Goal: Find contact information: Find contact information

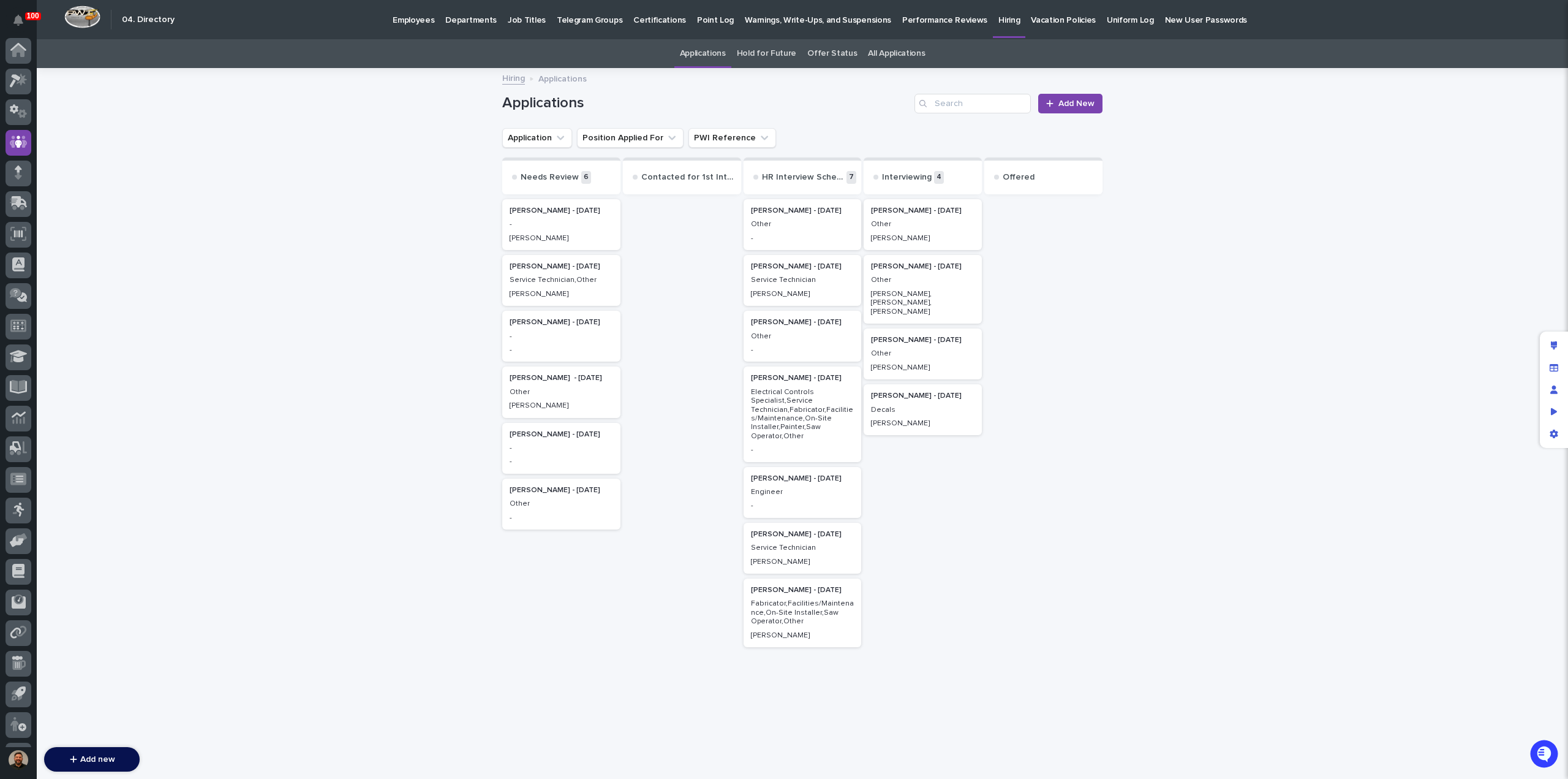
scroll to position [57, 0]
click at [540, 508] on p "Other" at bounding box center [561, 504] width 104 height 9
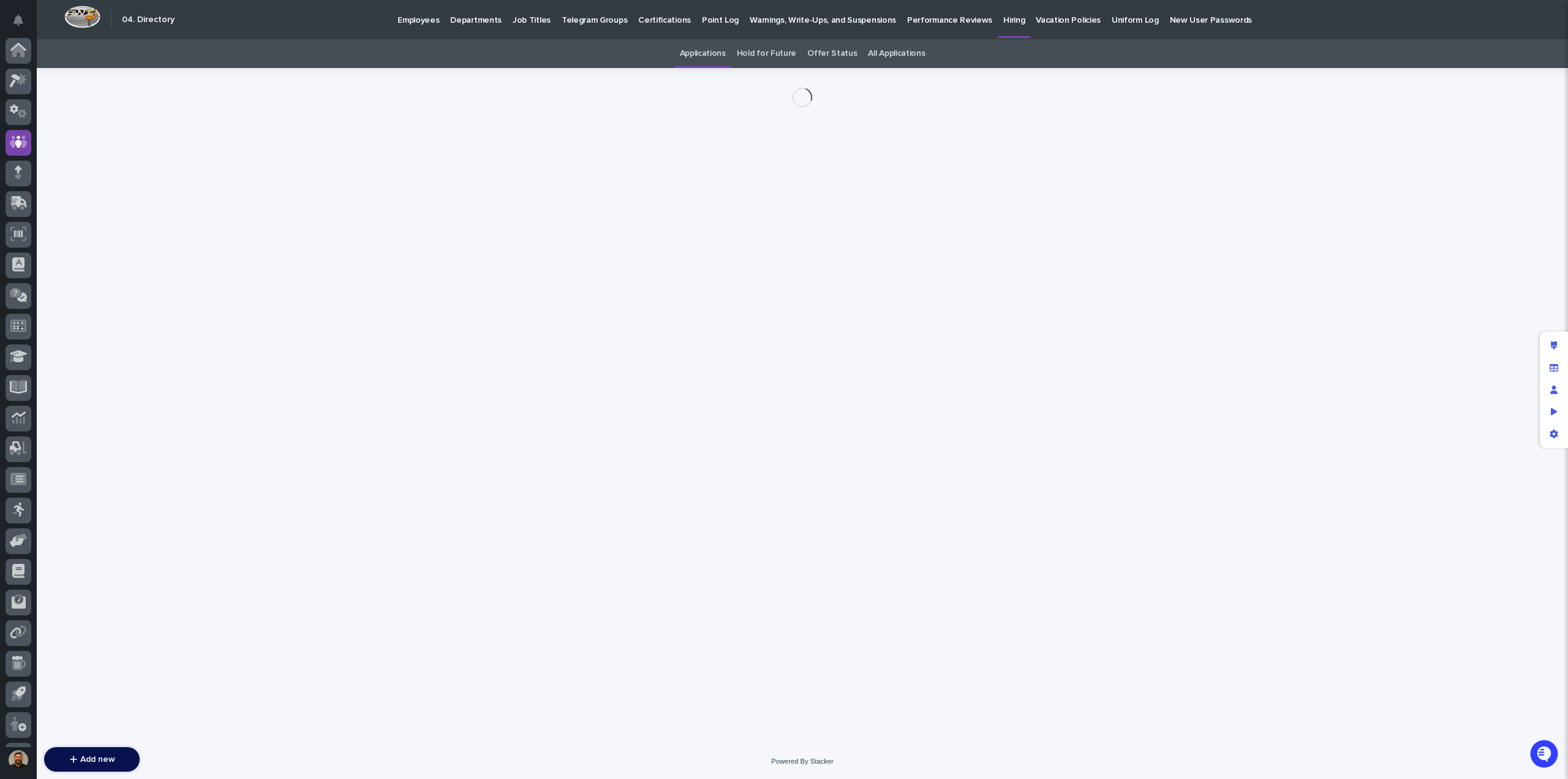
scroll to position [57, 0]
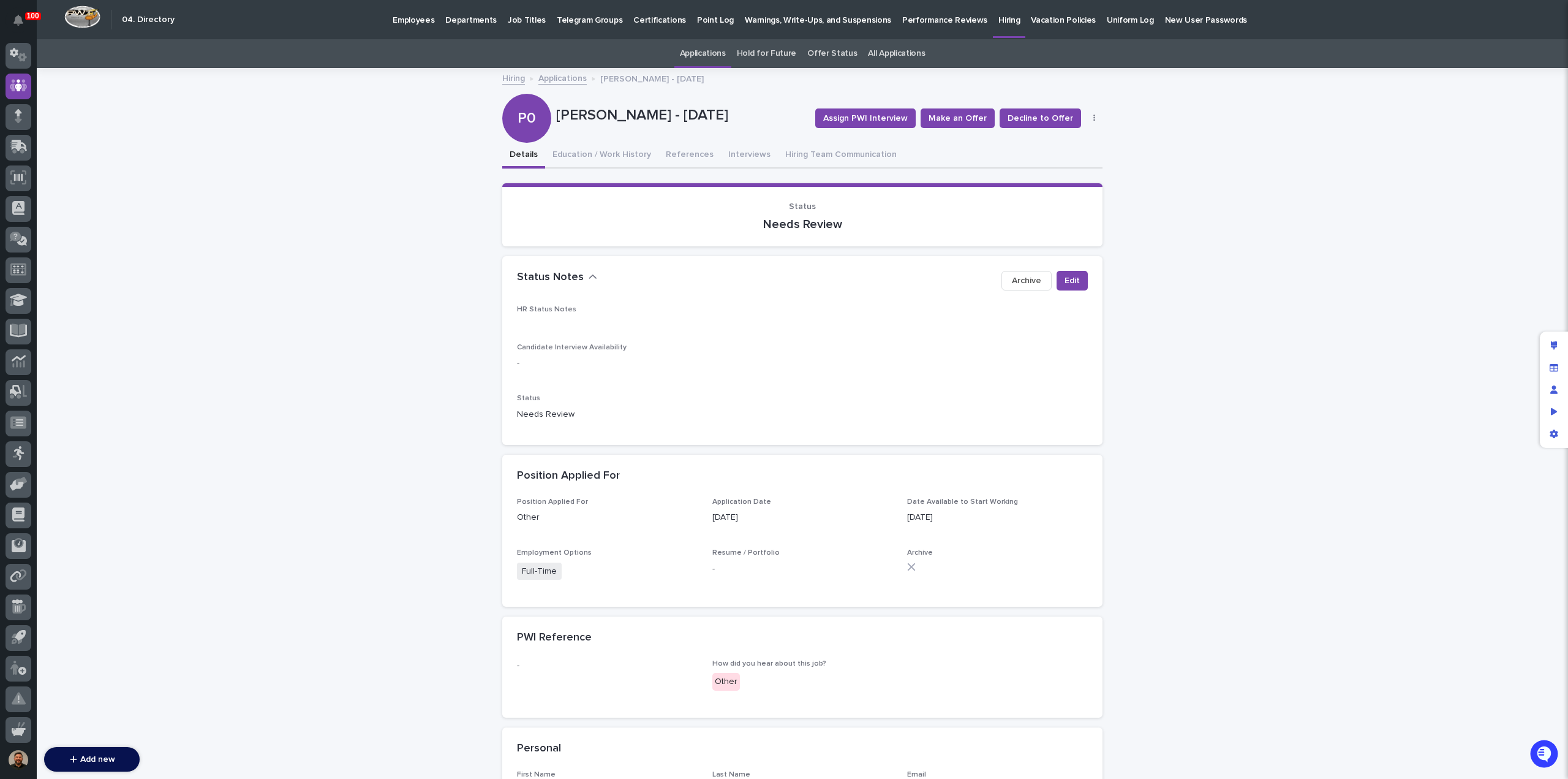
click at [563, 81] on link "Applications" at bounding box center [562, 77] width 48 height 14
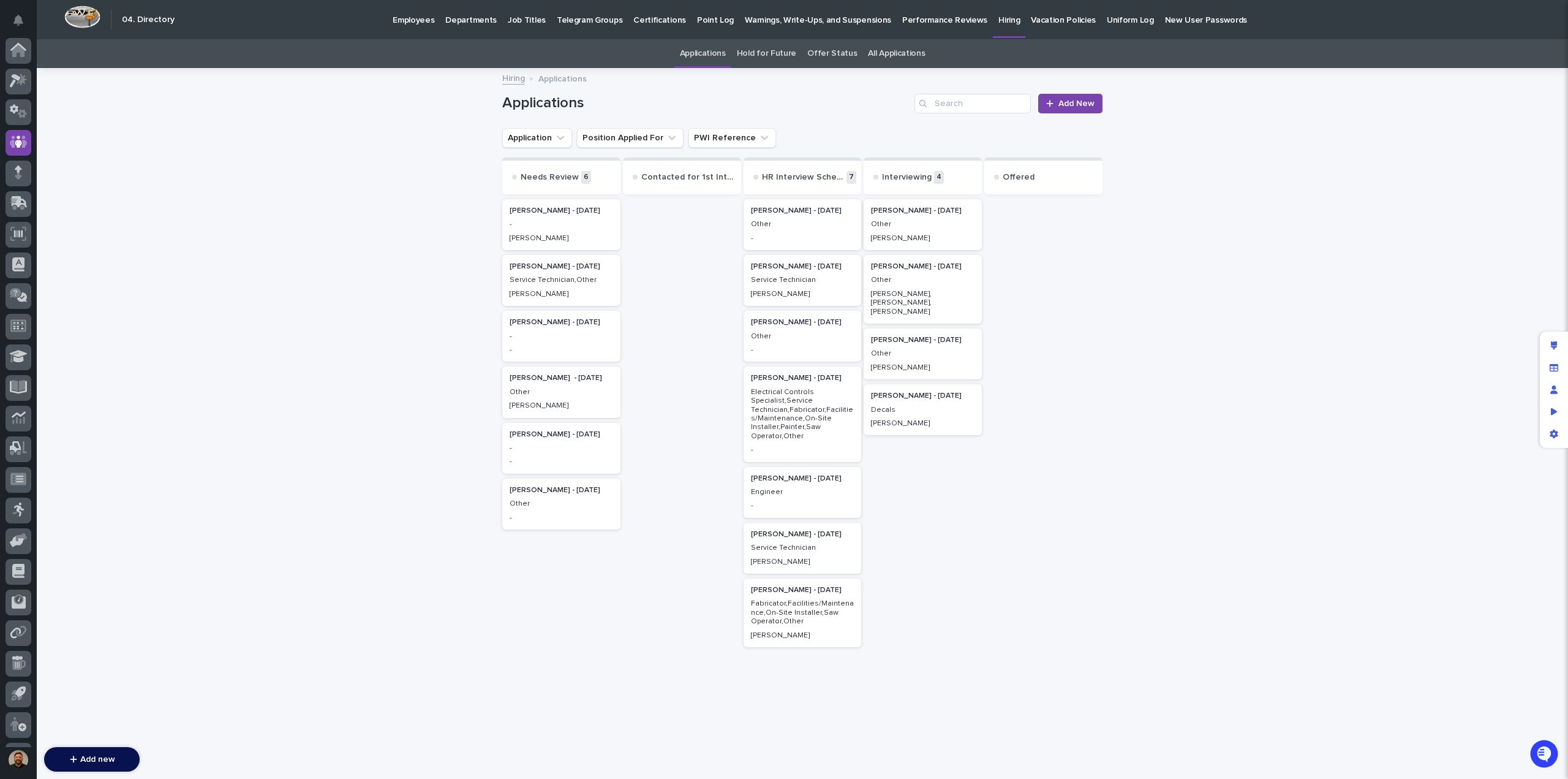
scroll to position [57, 0]
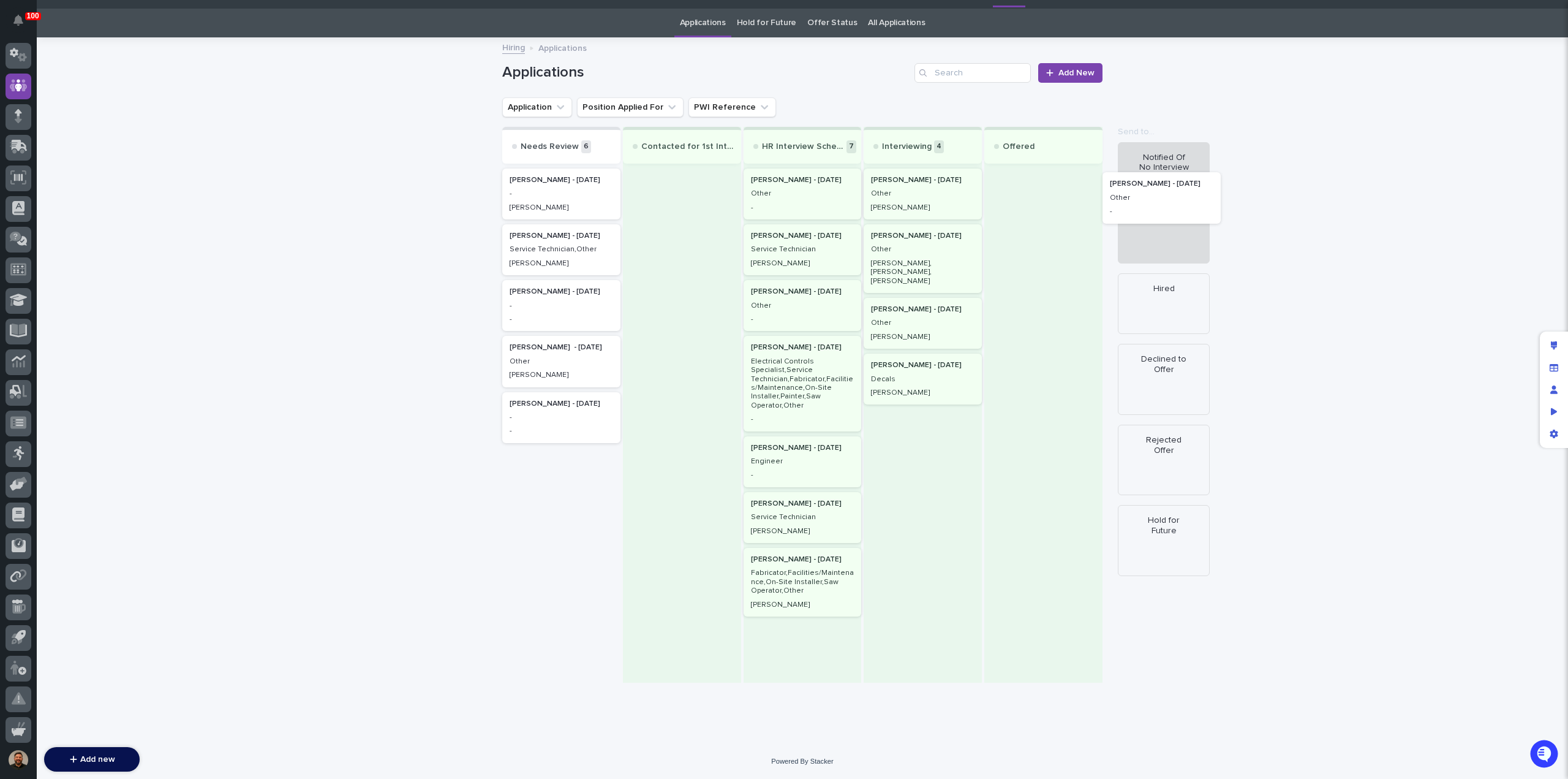
drag, startPoint x: 555, startPoint y: 484, endPoint x: 1171, endPoint y: 197, distance: 679.6
click at [1102, 197] on div "Send to... Send to... Notified Of No Interview Hired Declined to Offer Rejected…" at bounding box center [802, 405] width 600 height 556
drag, startPoint x: 538, startPoint y: 430, endPoint x: 1149, endPoint y: 219, distance: 646.4
click at [1102, 219] on div "Send to... Send to... Notified Of No Interview Hired Declined to Offer Rejected…" at bounding box center [802, 405] width 600 height 556
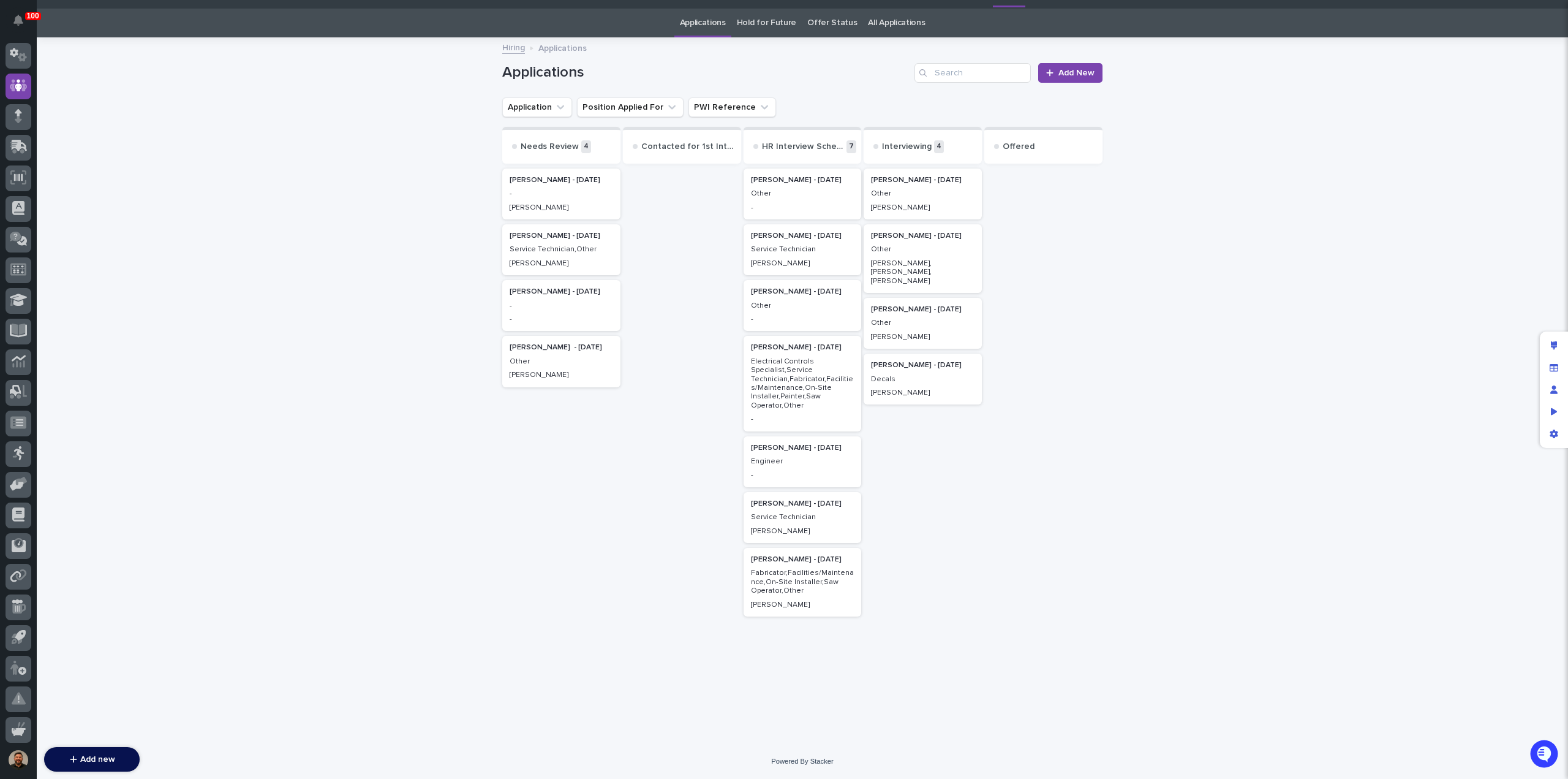
click at [779, 400] on p "Electrical Controls Specialist,Service Technician,Fabricator,Facilities/Mainten…" at bounding box center [803, 383] width 104 height 53
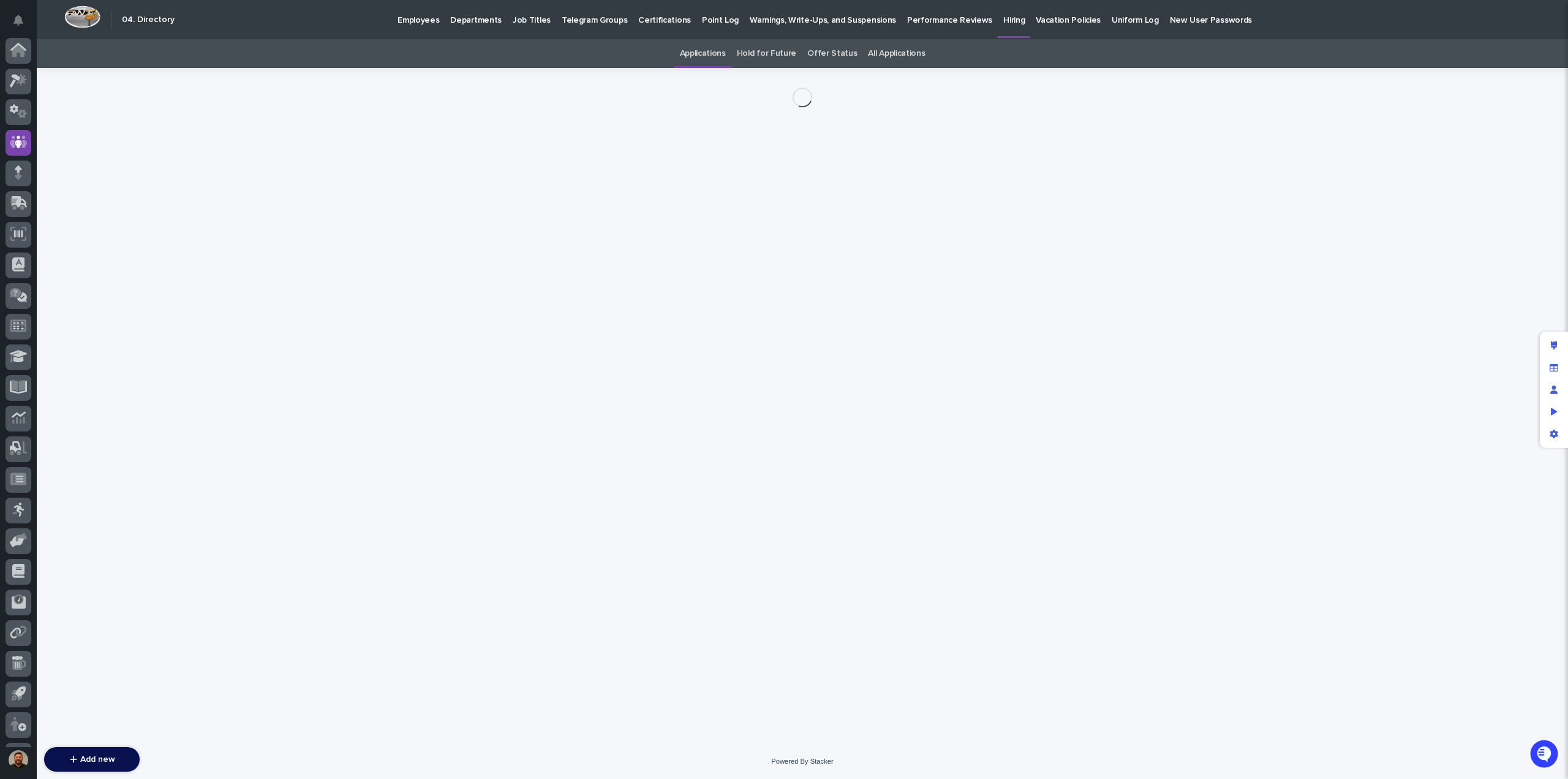
scroll to position [57, 0]
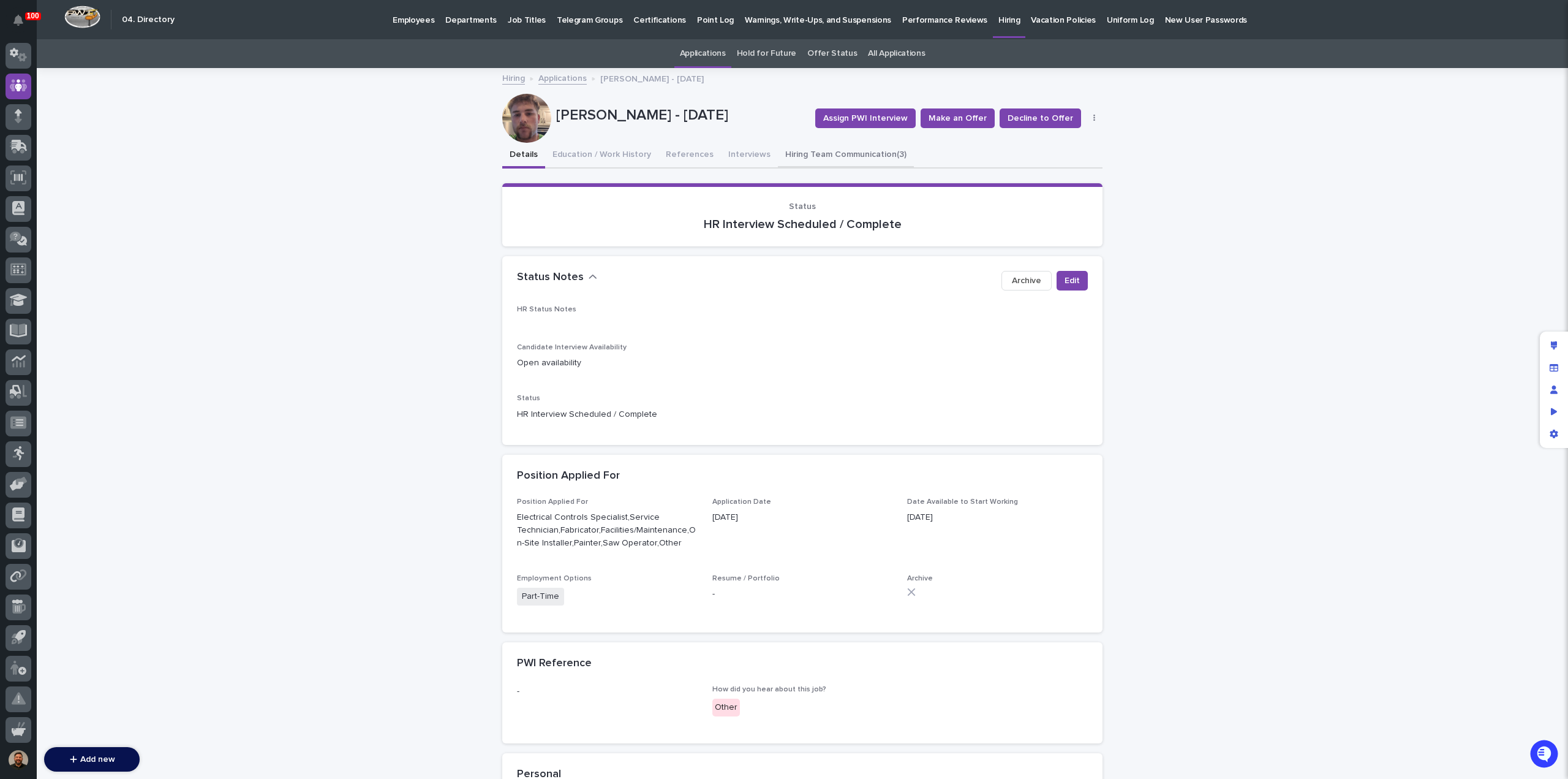
click at [810, 152] on button "Hiring Team Communication (3)" at bounding box center [845, 156] width 136 height 26
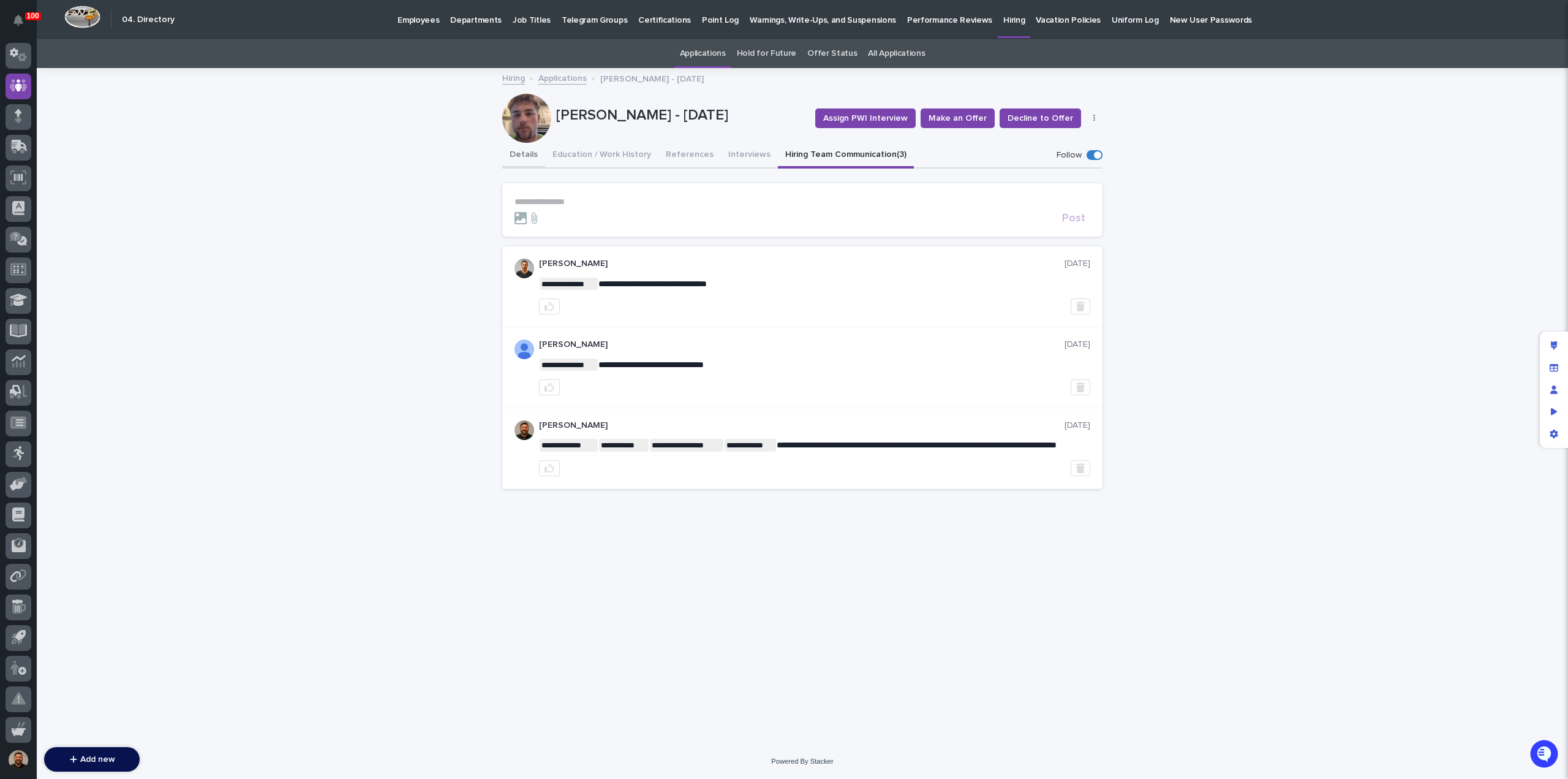
click at [527, 153] on button "Details" at bounding box center [523, 156] width 43 height 26
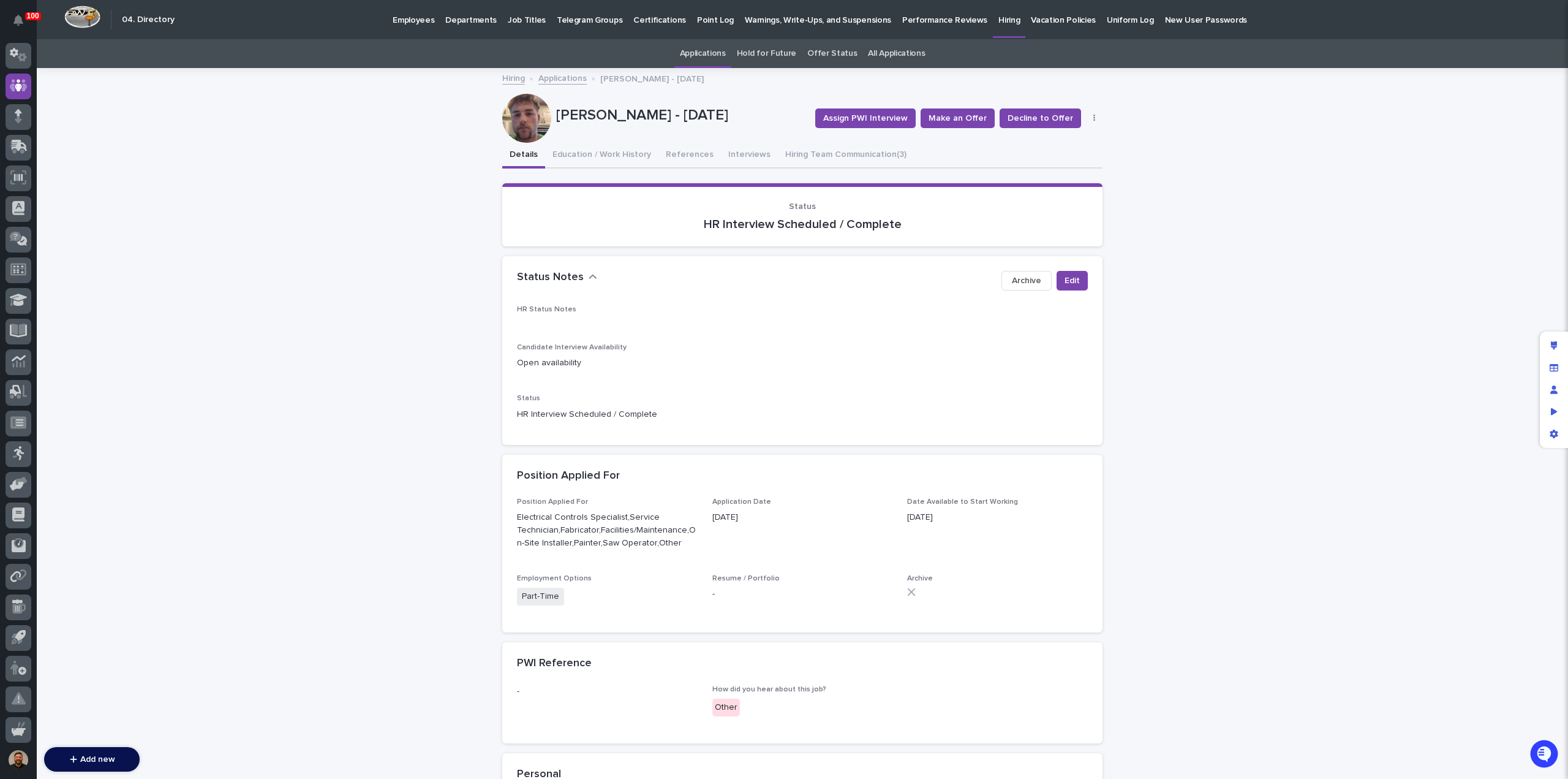
click at [540, 72] on link "Applications" at bounding box center [562, 77] width 48 height 14
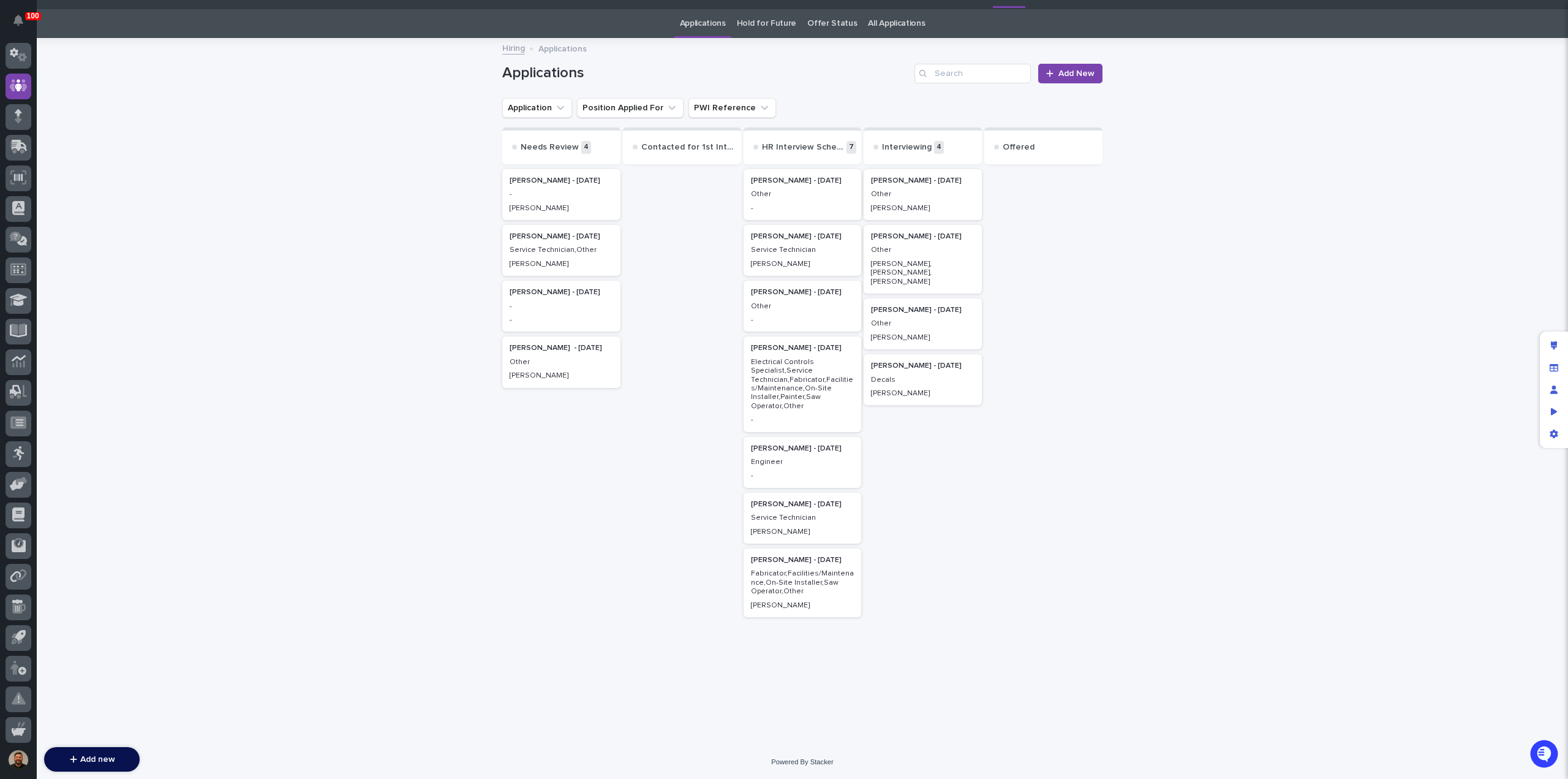
scroll to position [31, 0]
click at [920, 189] on p "Other" at bounding box center [923, 193] width 104 height 9
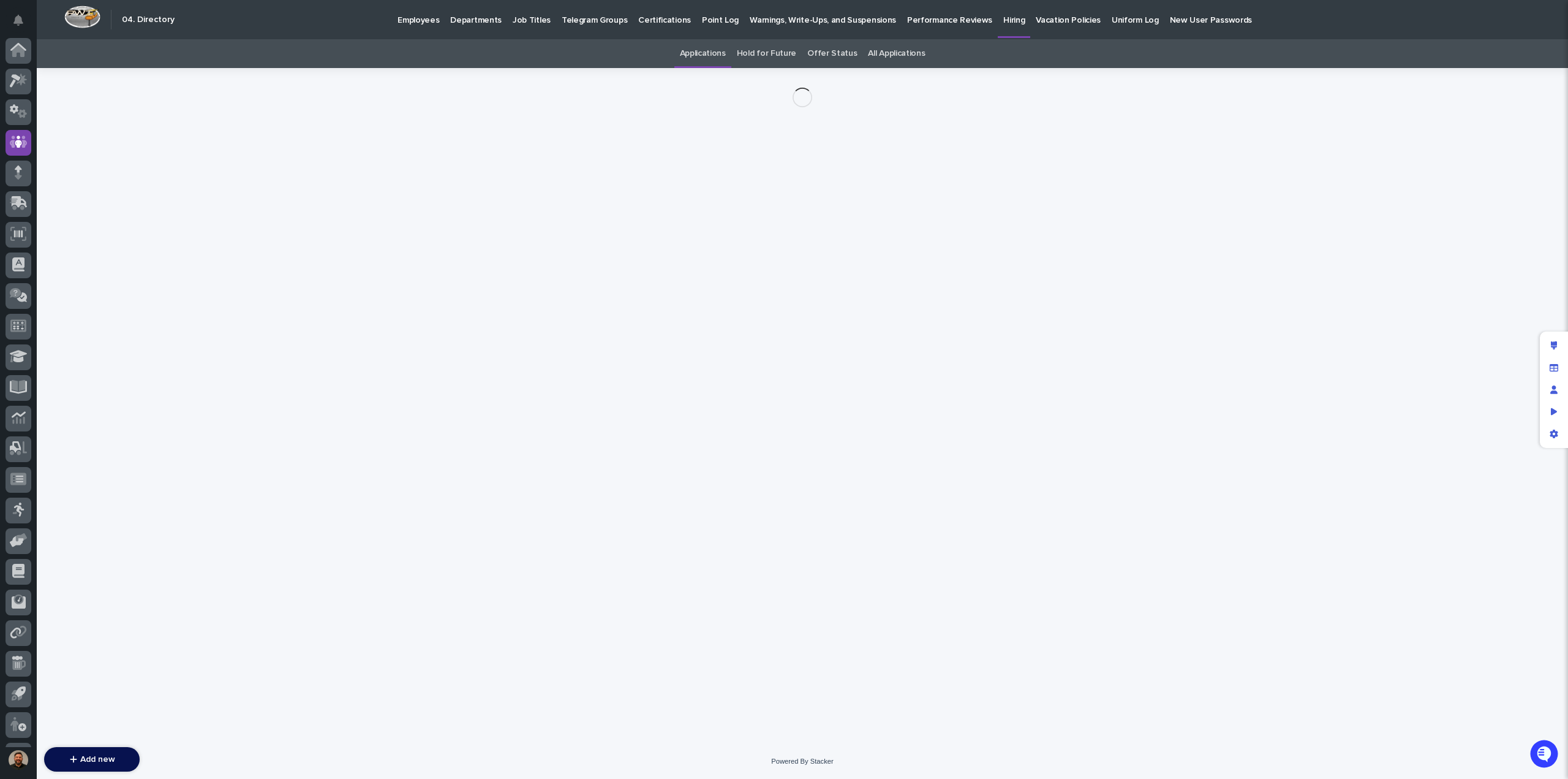
scroll to position [57, 0]
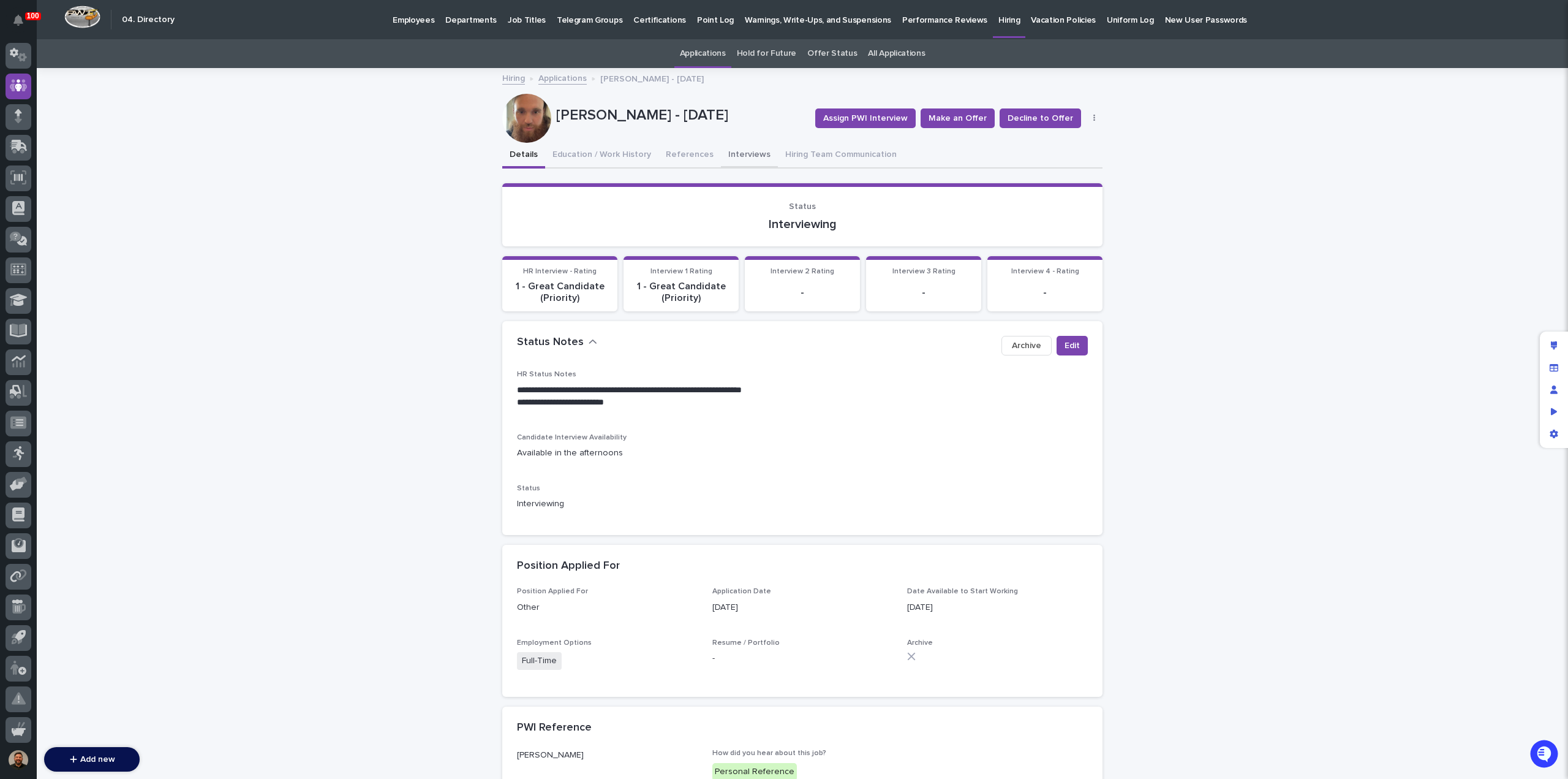
click at [724, 155] on button "Interviews" at bounding box center [749, 156] width 57 height 26
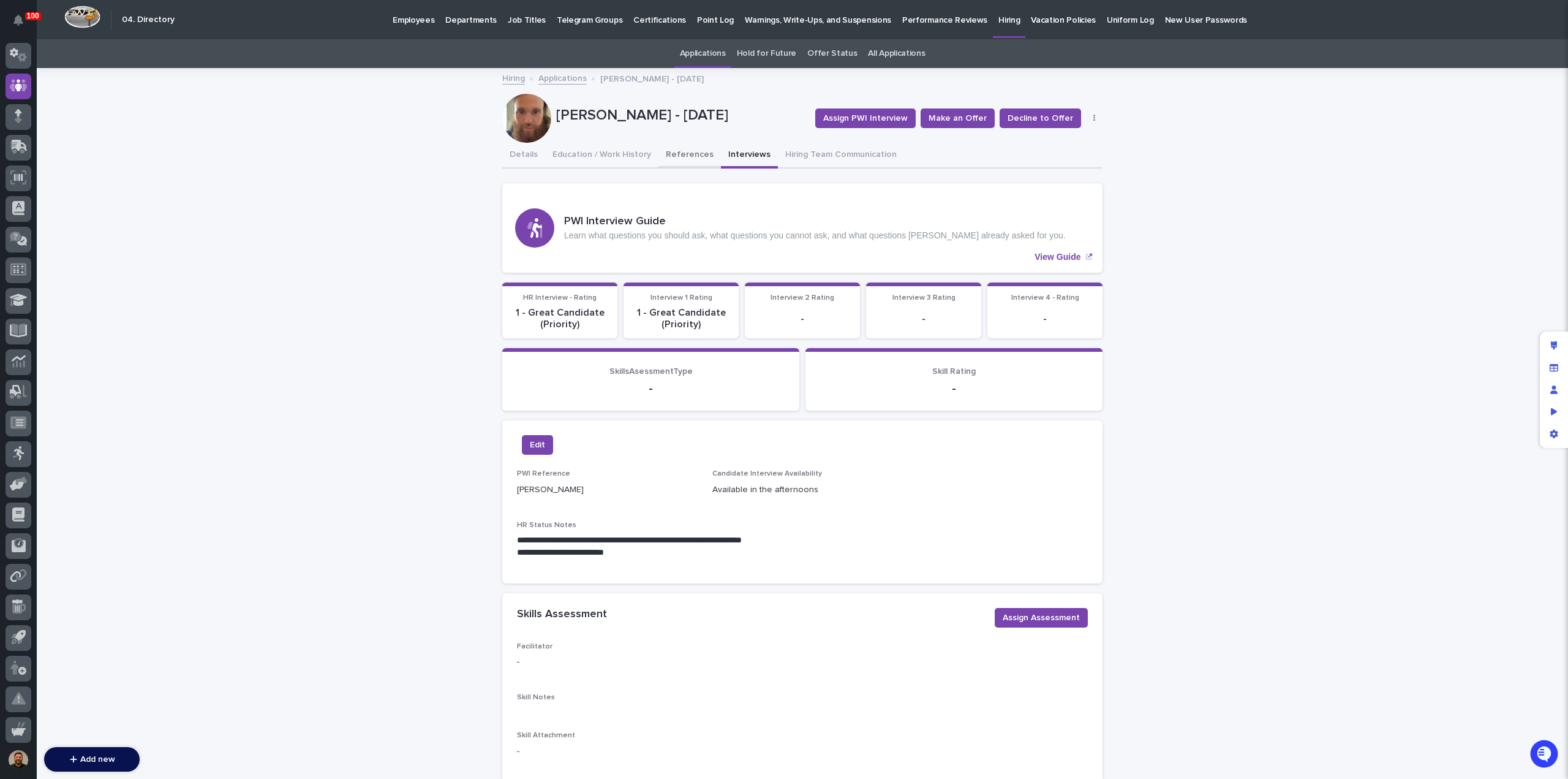
click at [680, 158] on button "References" at bounding box center [689, 156] width 62 height 26
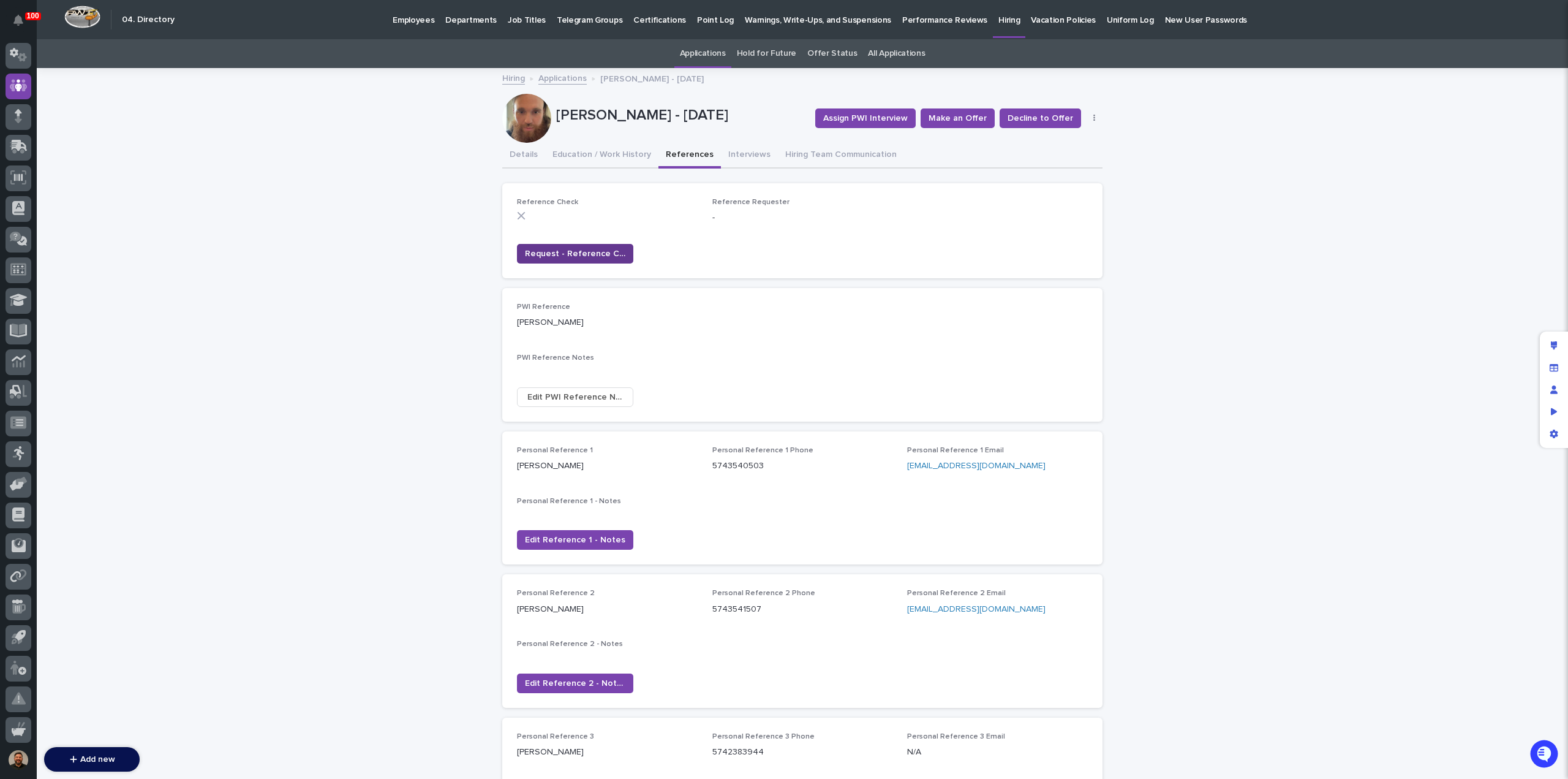
click at [541, 248] on span "Request - Reference Check" at bounding box center [575, 254] width 100 height 12
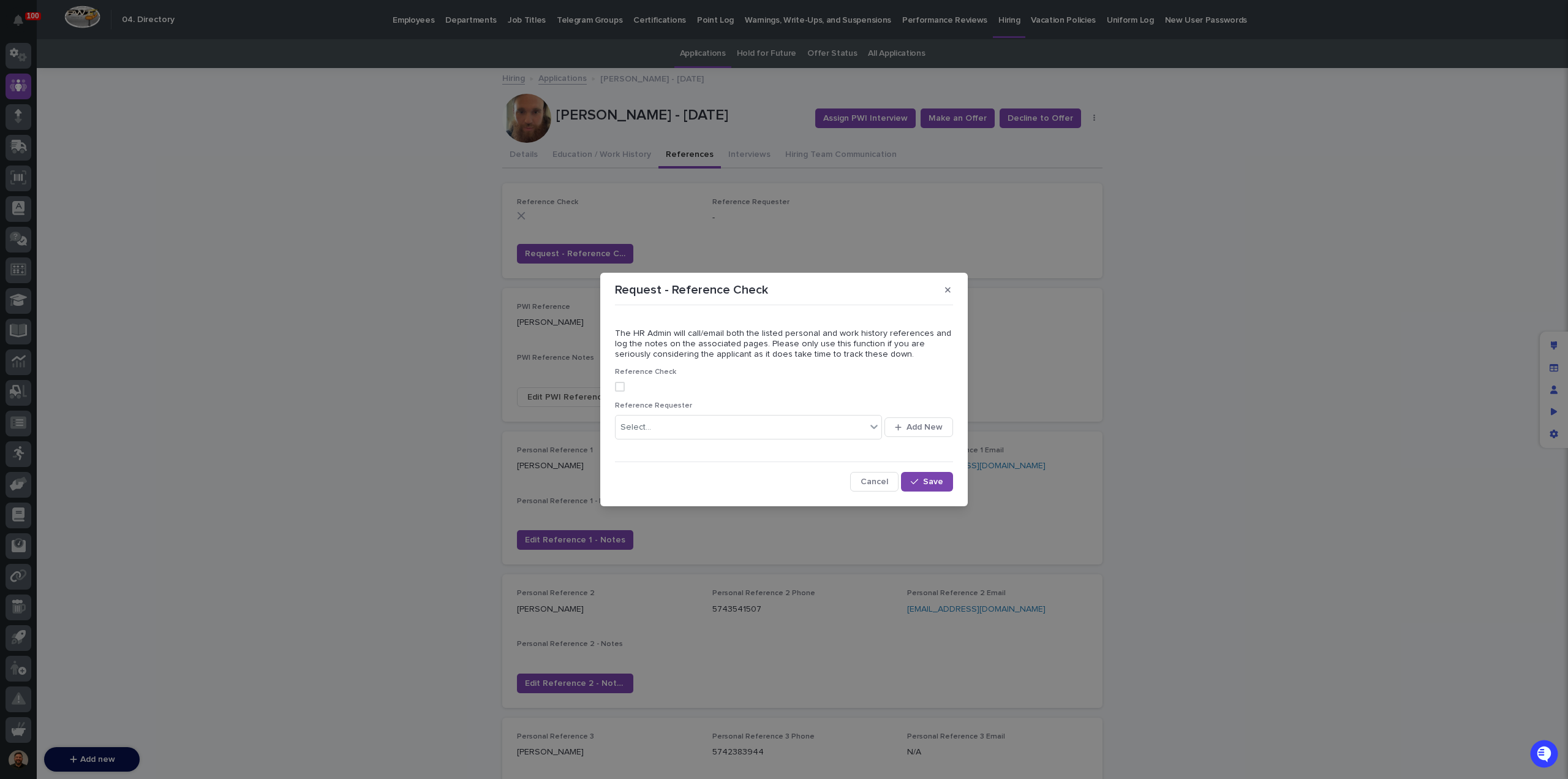
click at [621, 389] on span at bounding box center [620, 387] width 10 height 10
click at [697, 424] on div "Select..." at bounding box center [740, 428] width 251 height 20
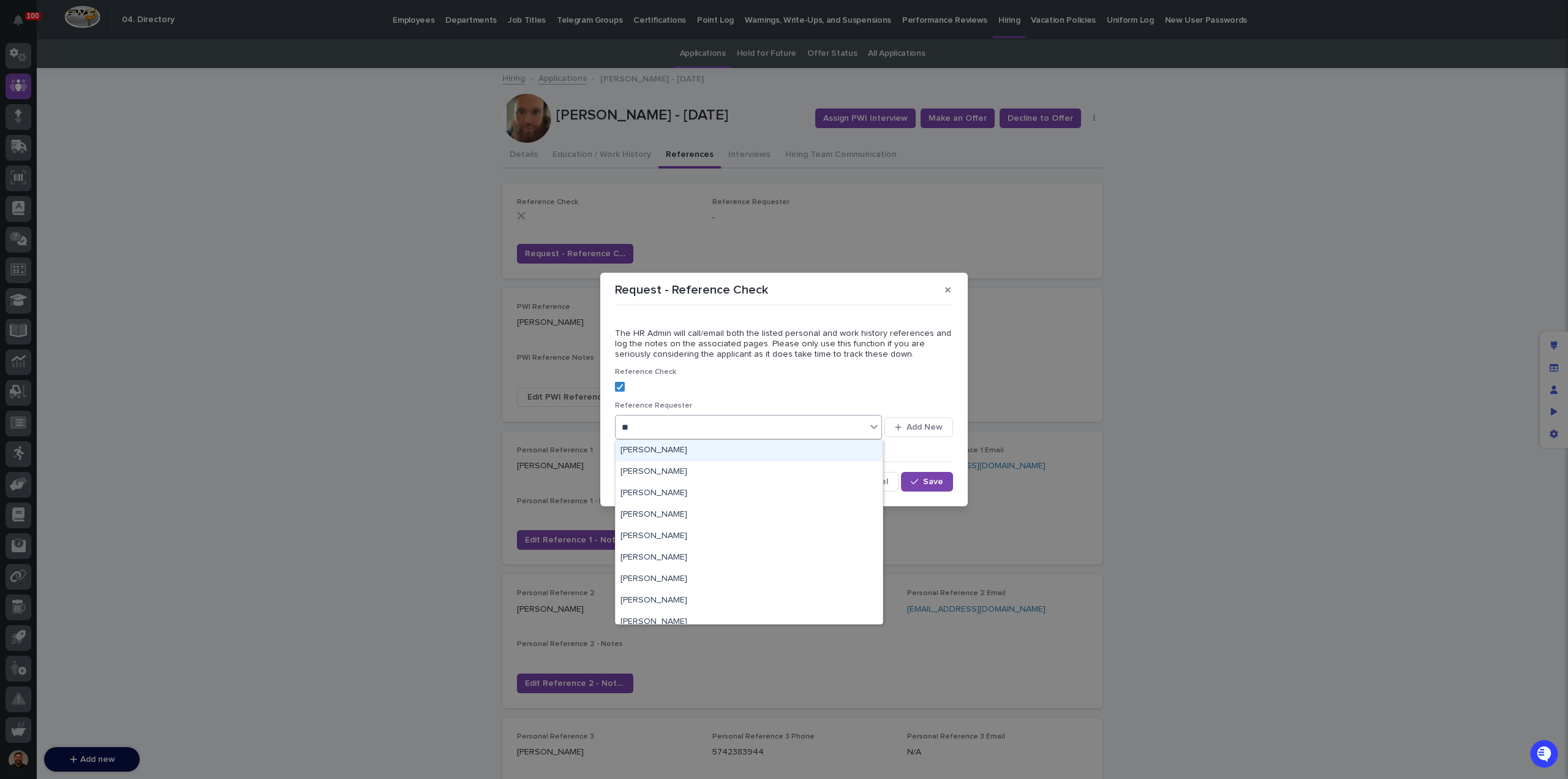
type input "***"
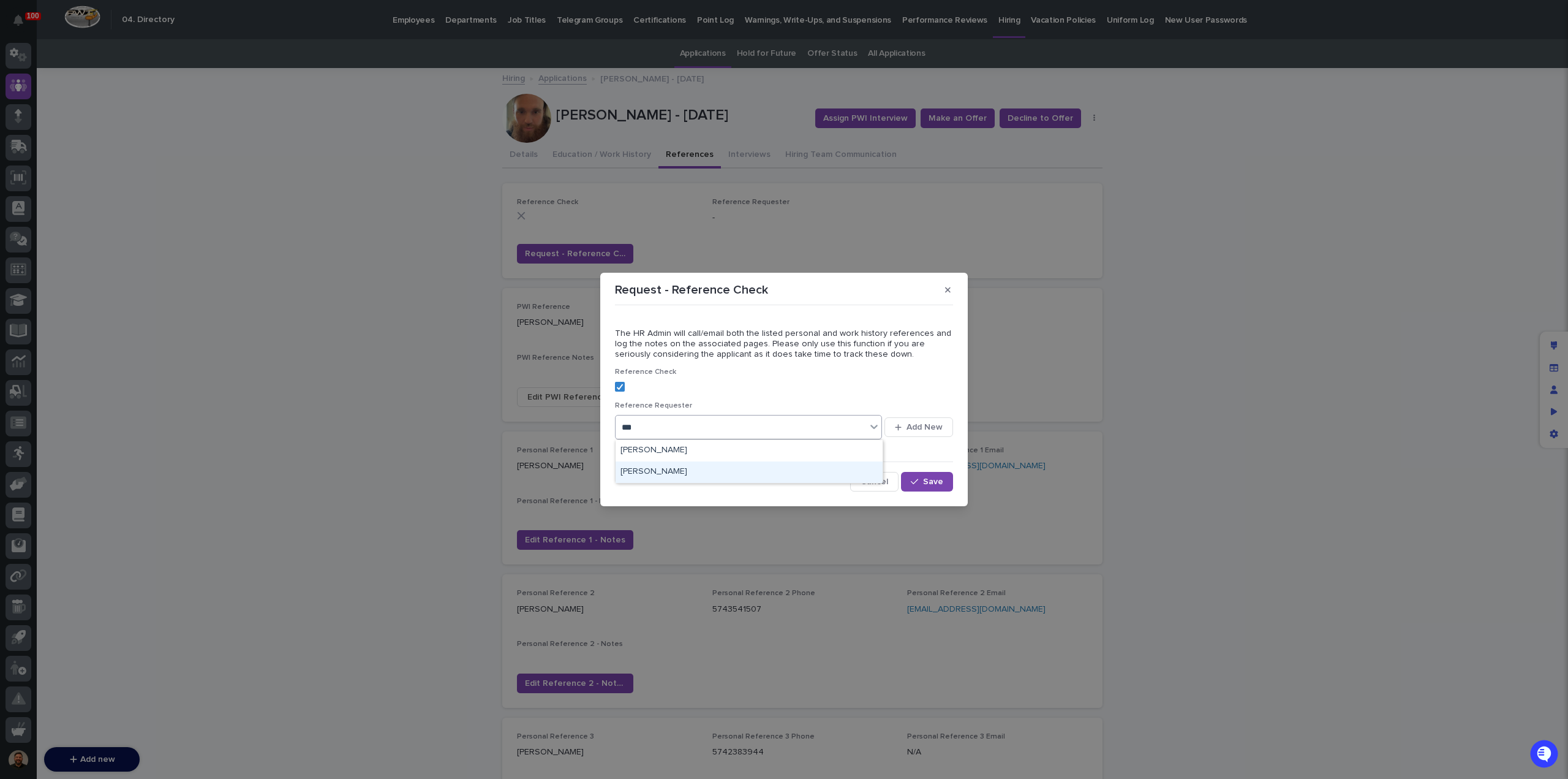
click at [671, 470] on div "Adam Yutzy" at bounding box center [748, 472] width 267 height 21
click at [924, 484] on span "Save" at bounding box center [934, 482] width 20 height 9
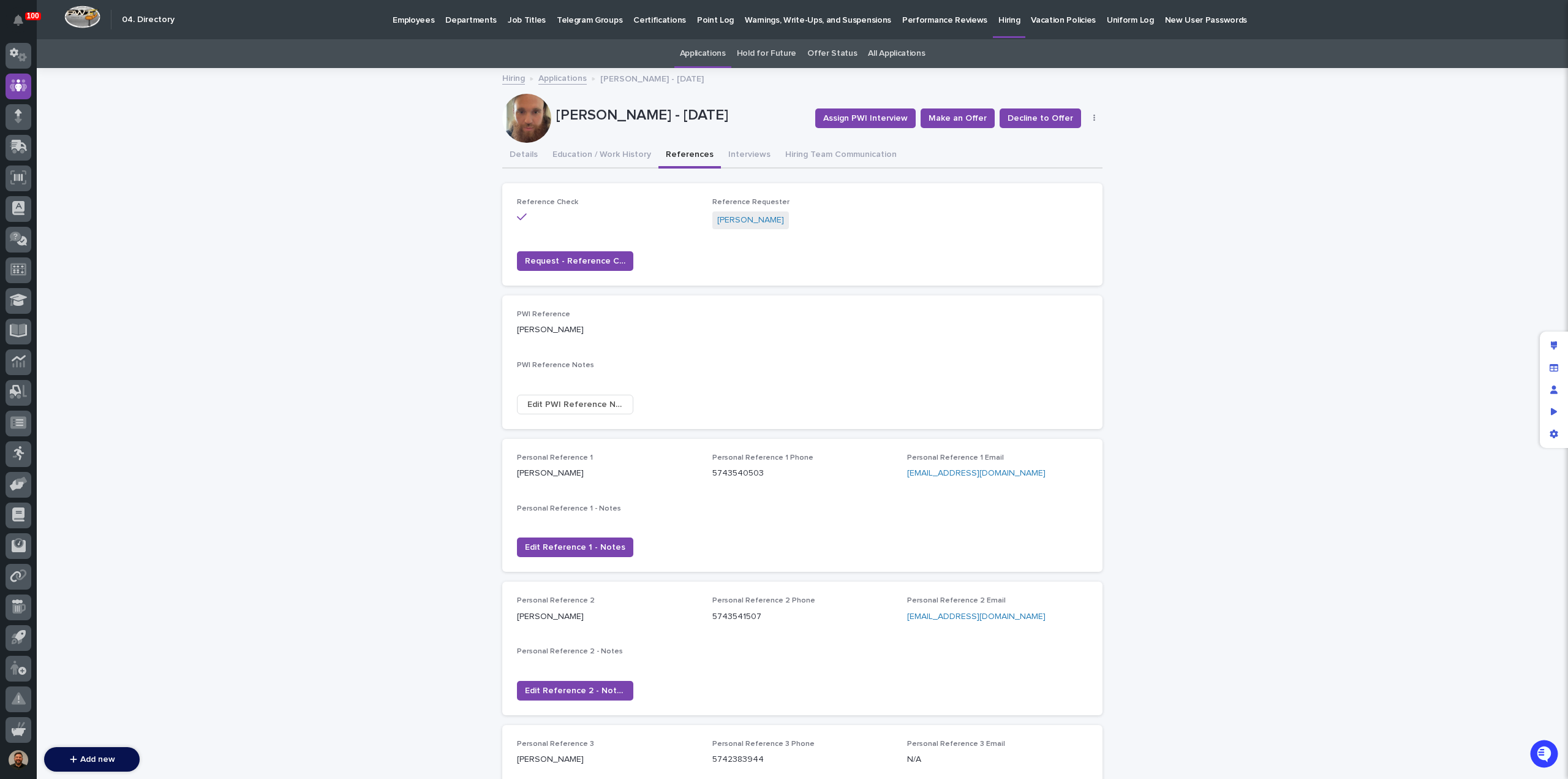
click at [402, 23] on p "Employees" at bounding box center [413, 13] width 42 height 26
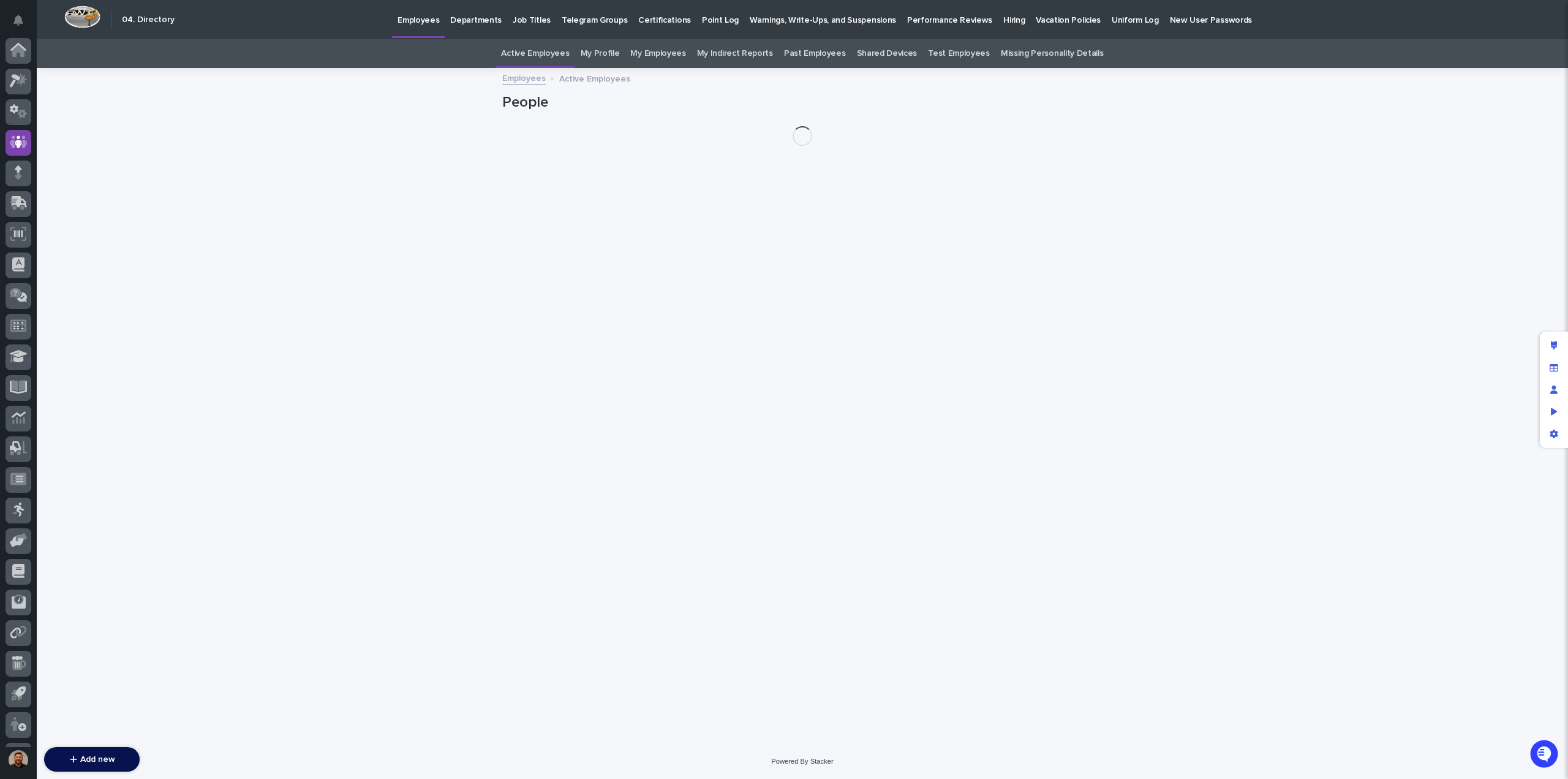
scroll to position [57, 0]
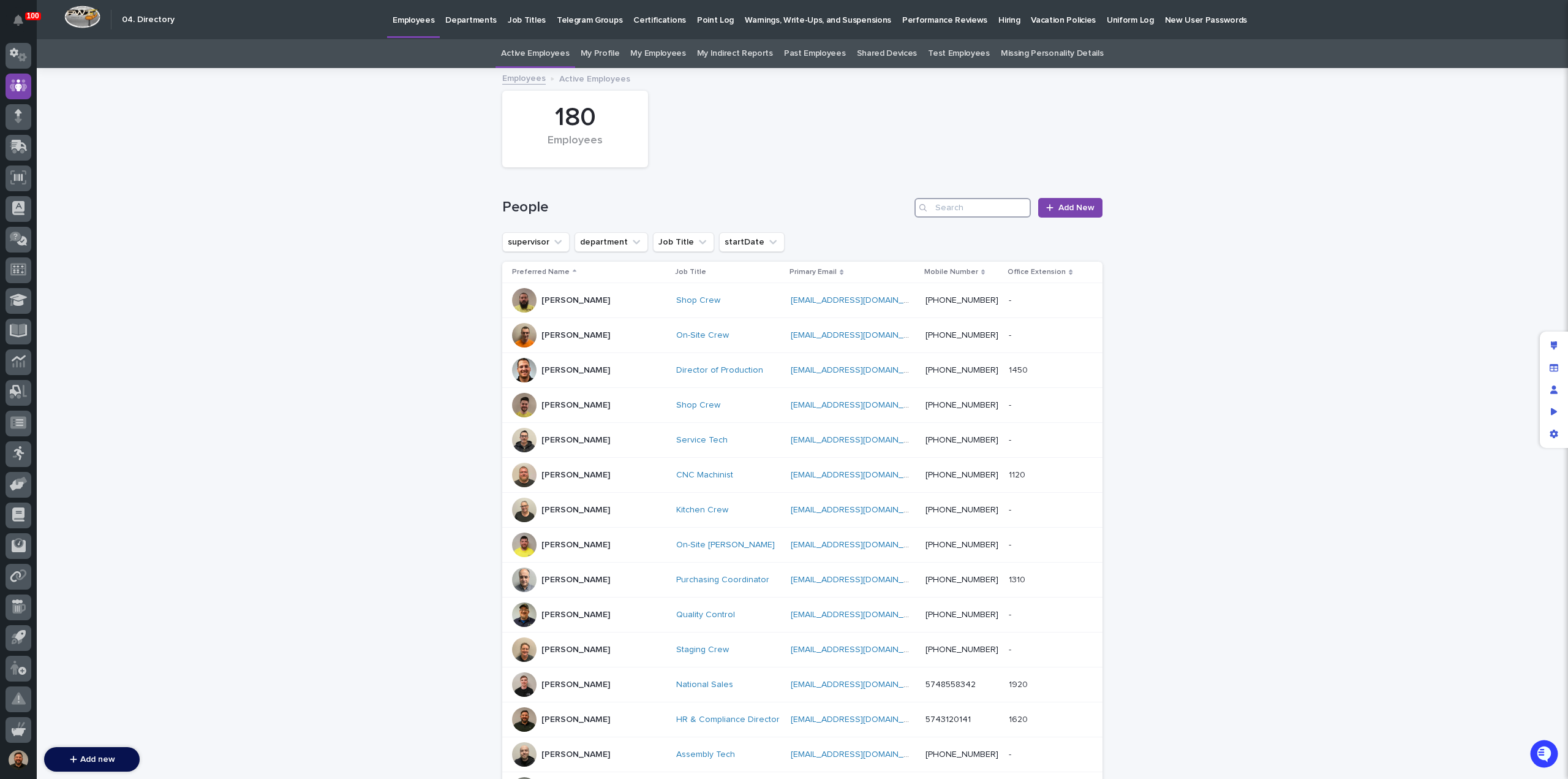
click at [958, 213] on input "Search" at bounding box center [972, 208] width 116 height 20
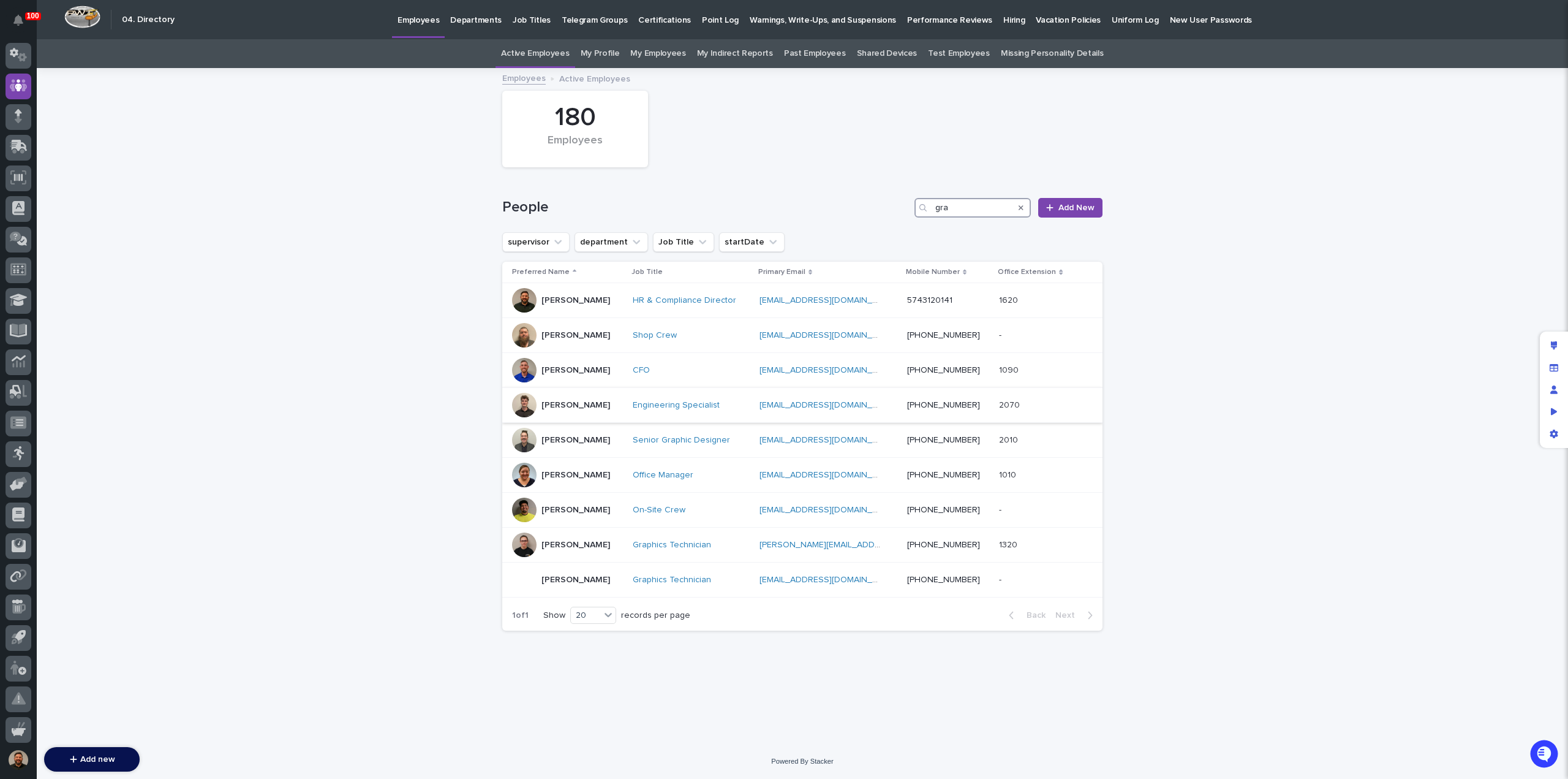
type input "gra"
click at [602, 405] on p "[PERSON_NAME]" at bounding box center [576, 405] width 68 height 10
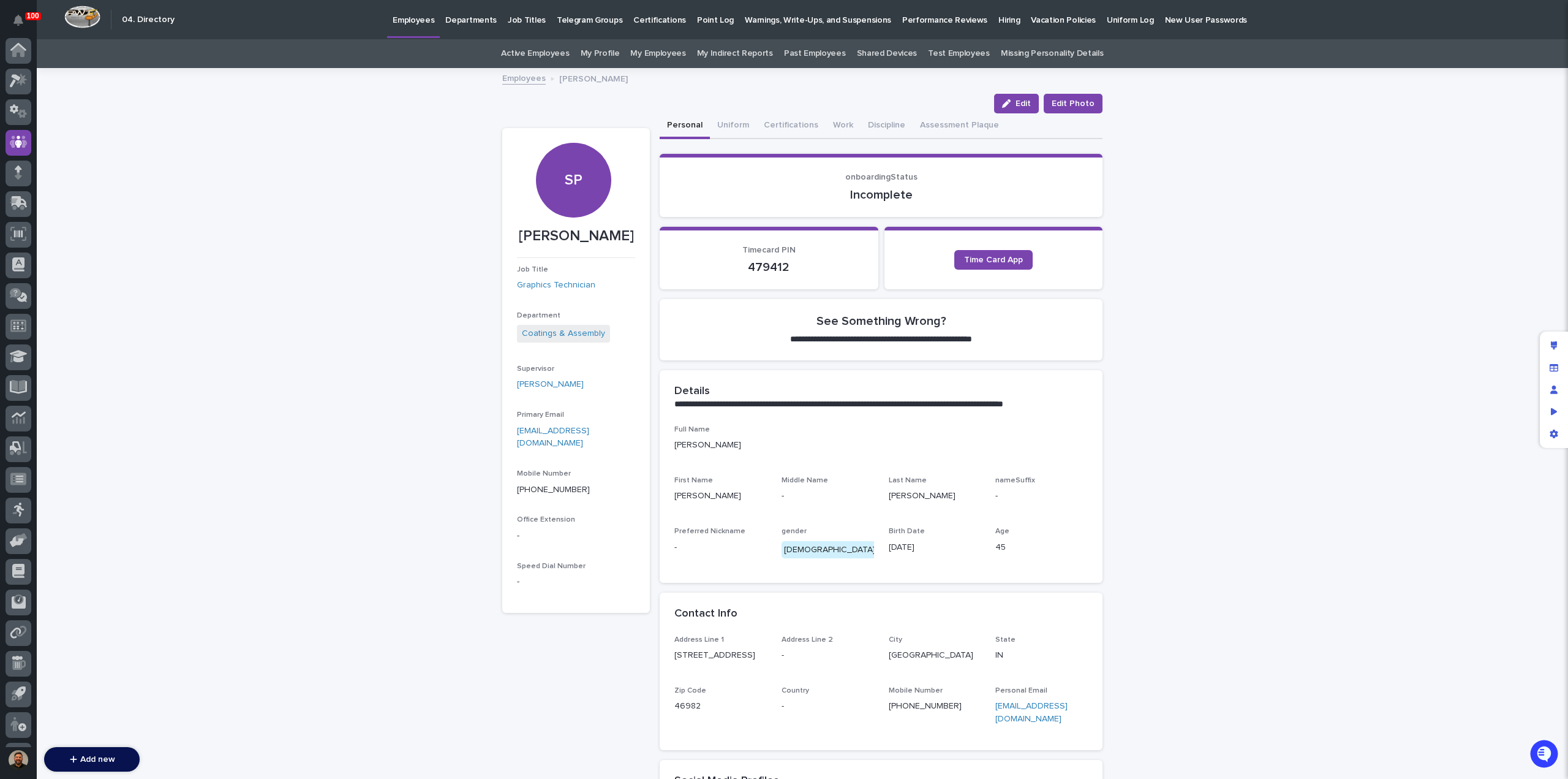
scroll to position [57, 0]
click at [512, 77] on link "Employees" at bounding box center [524, 77] width 44 height 14
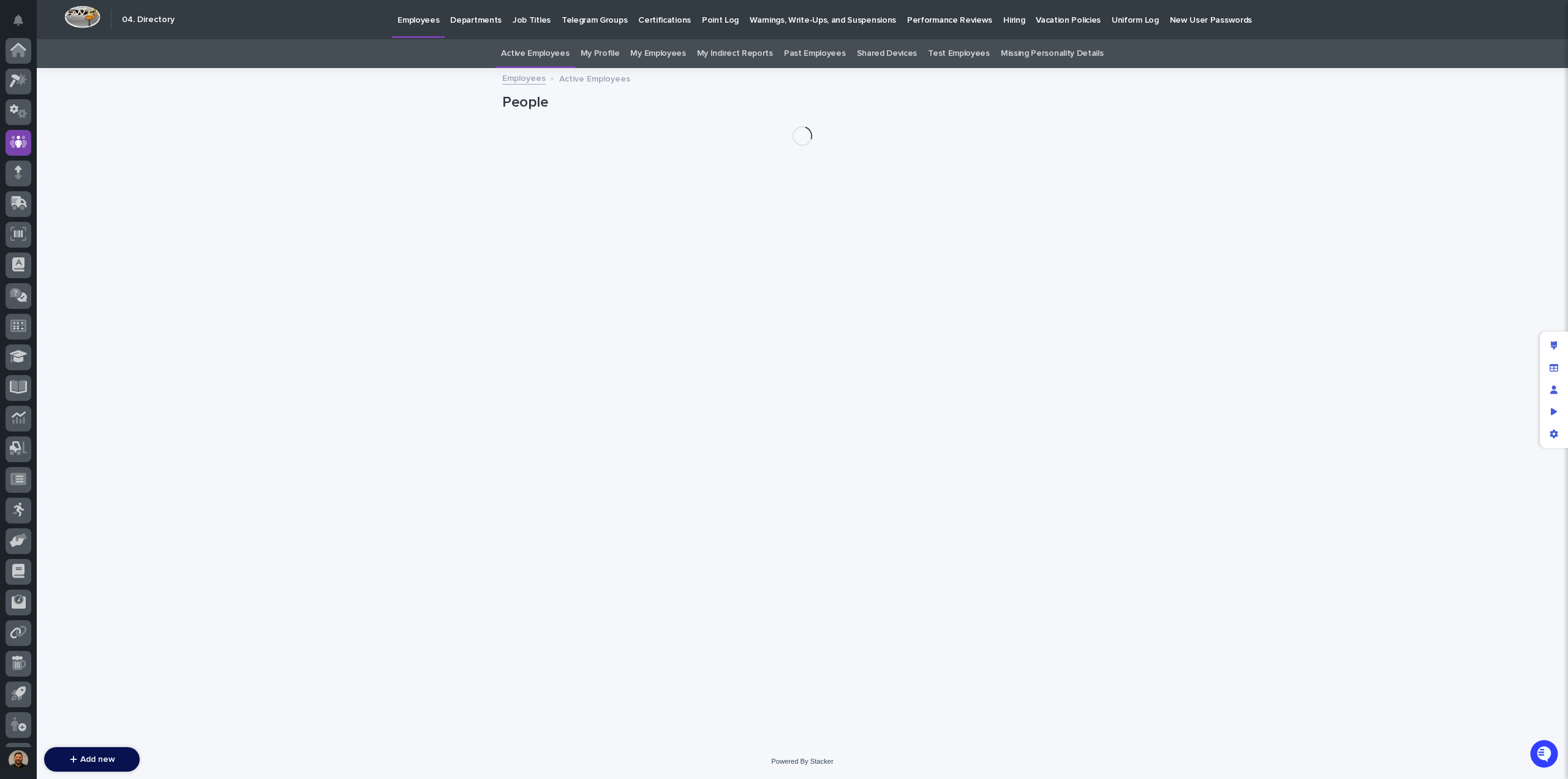
scroll to position [57, 0]
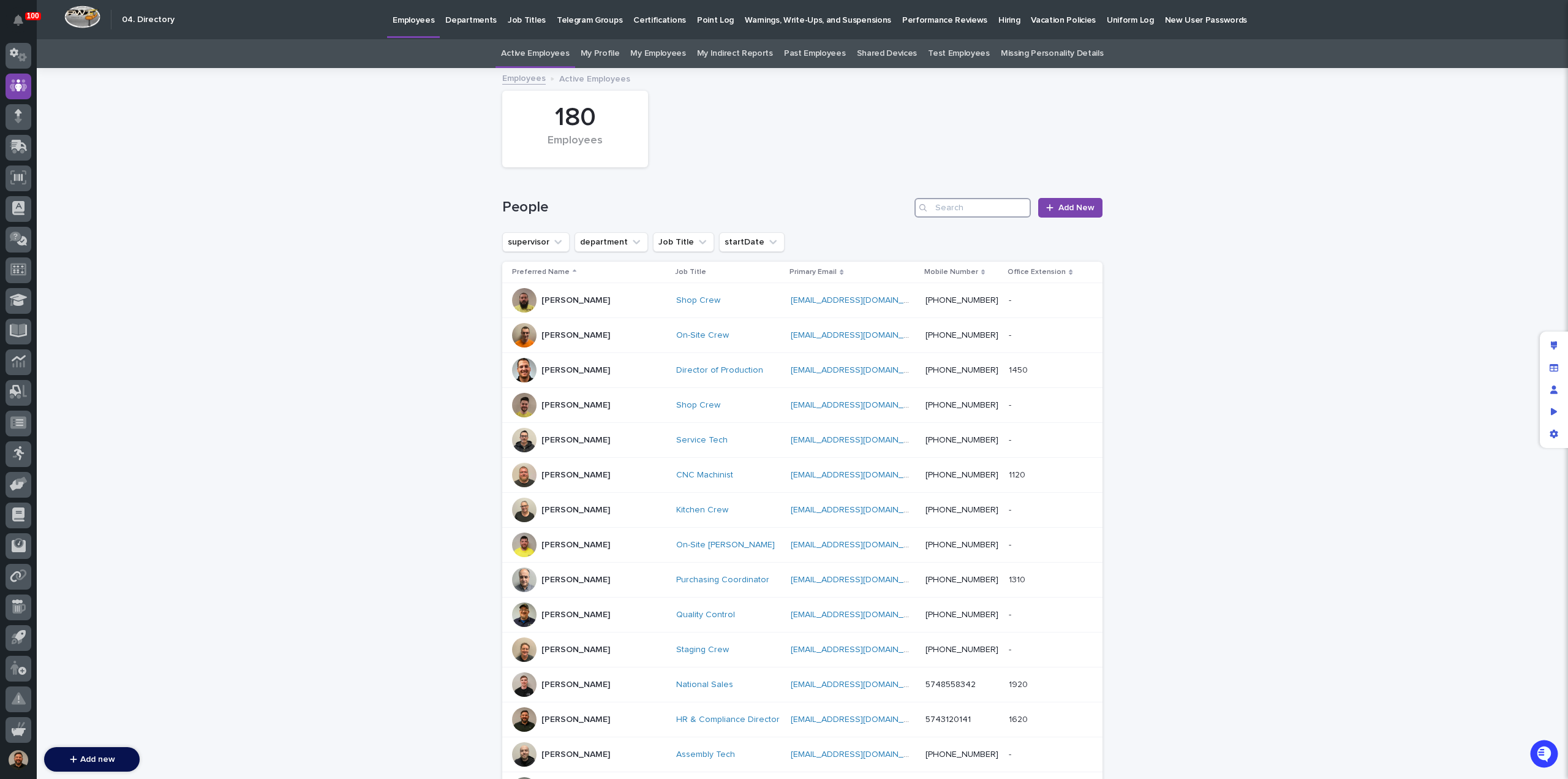
click at [949, 202] on input "Search" at bounding box center [972, 208] width 116 height 20
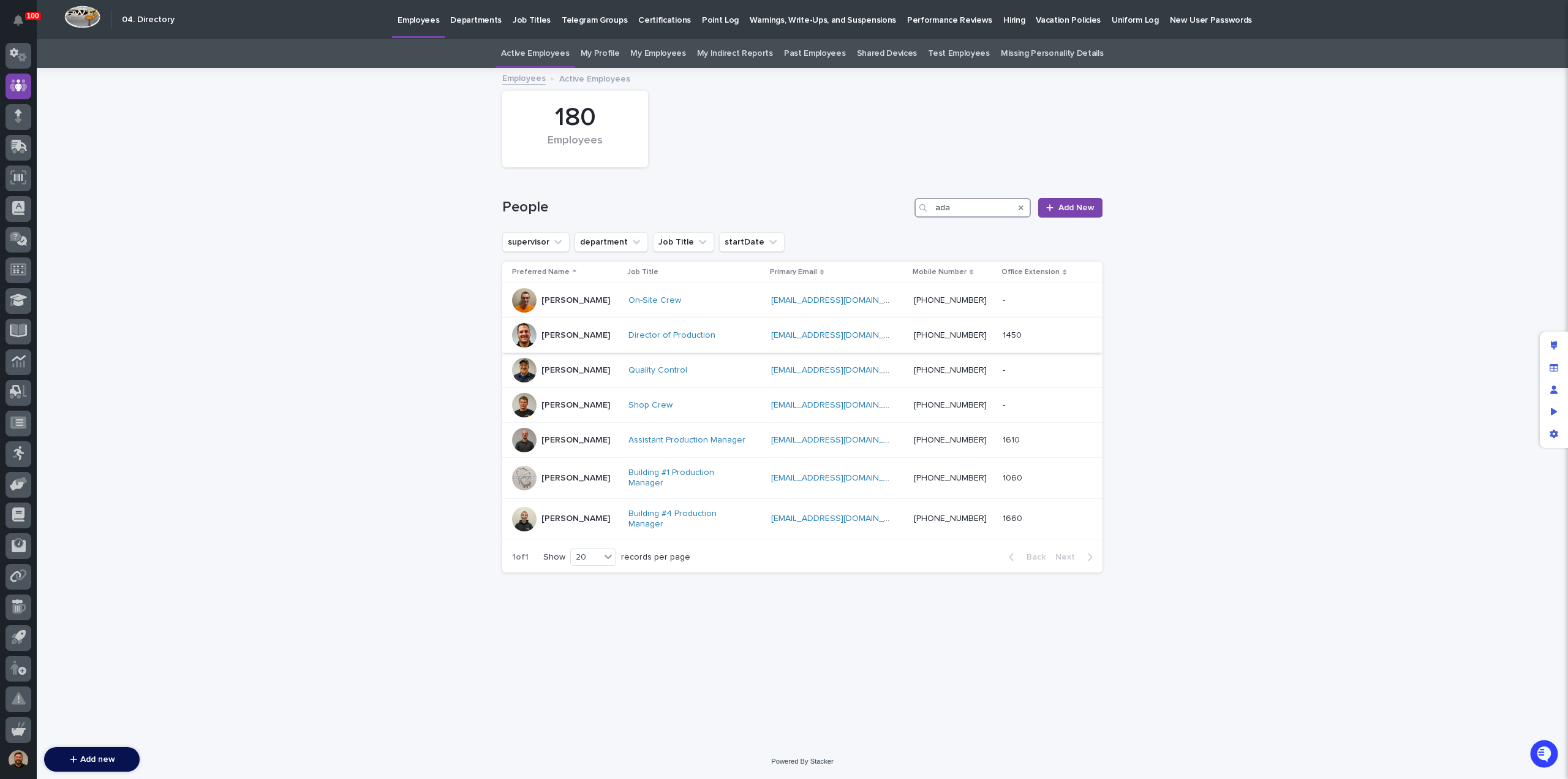
type input "ada"
click at [593, 336] on div "Adam Yutzy" at bounding box center [565, 336] width 107 height 25
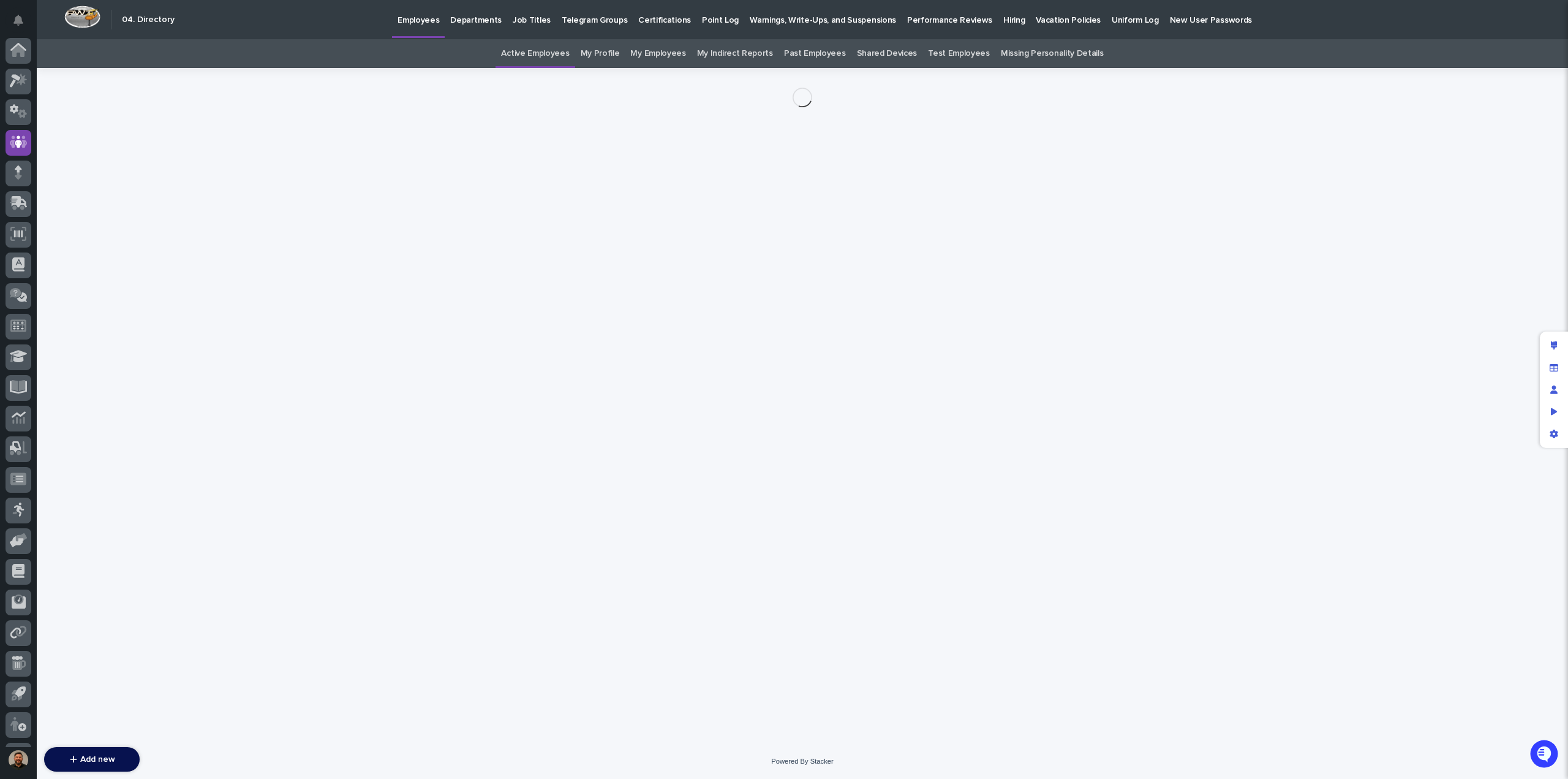
scroll to position [57, 0]
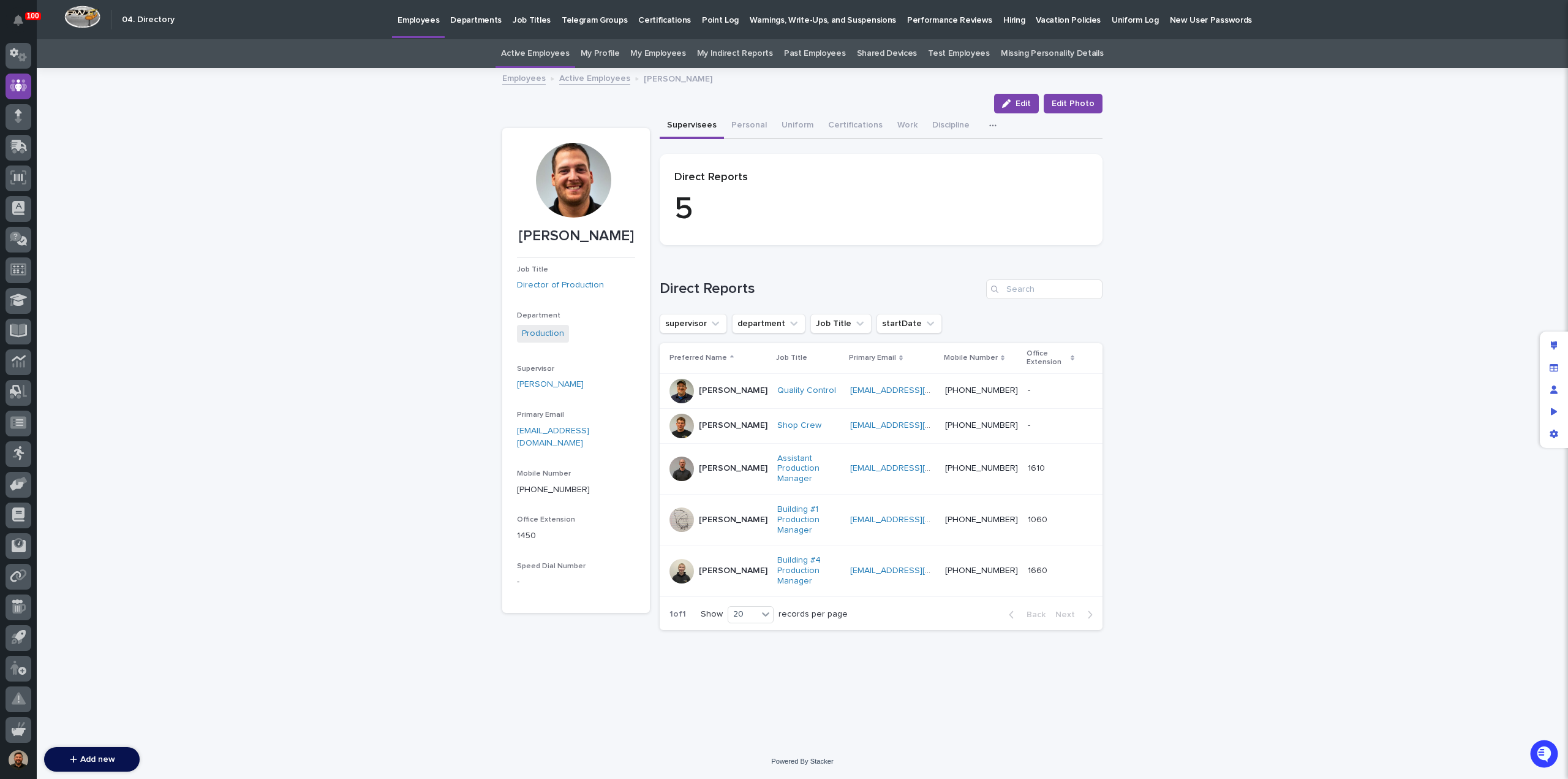
click at [512, 83] on link "Employees" at bounding box center [524, 77] width 44 height 14
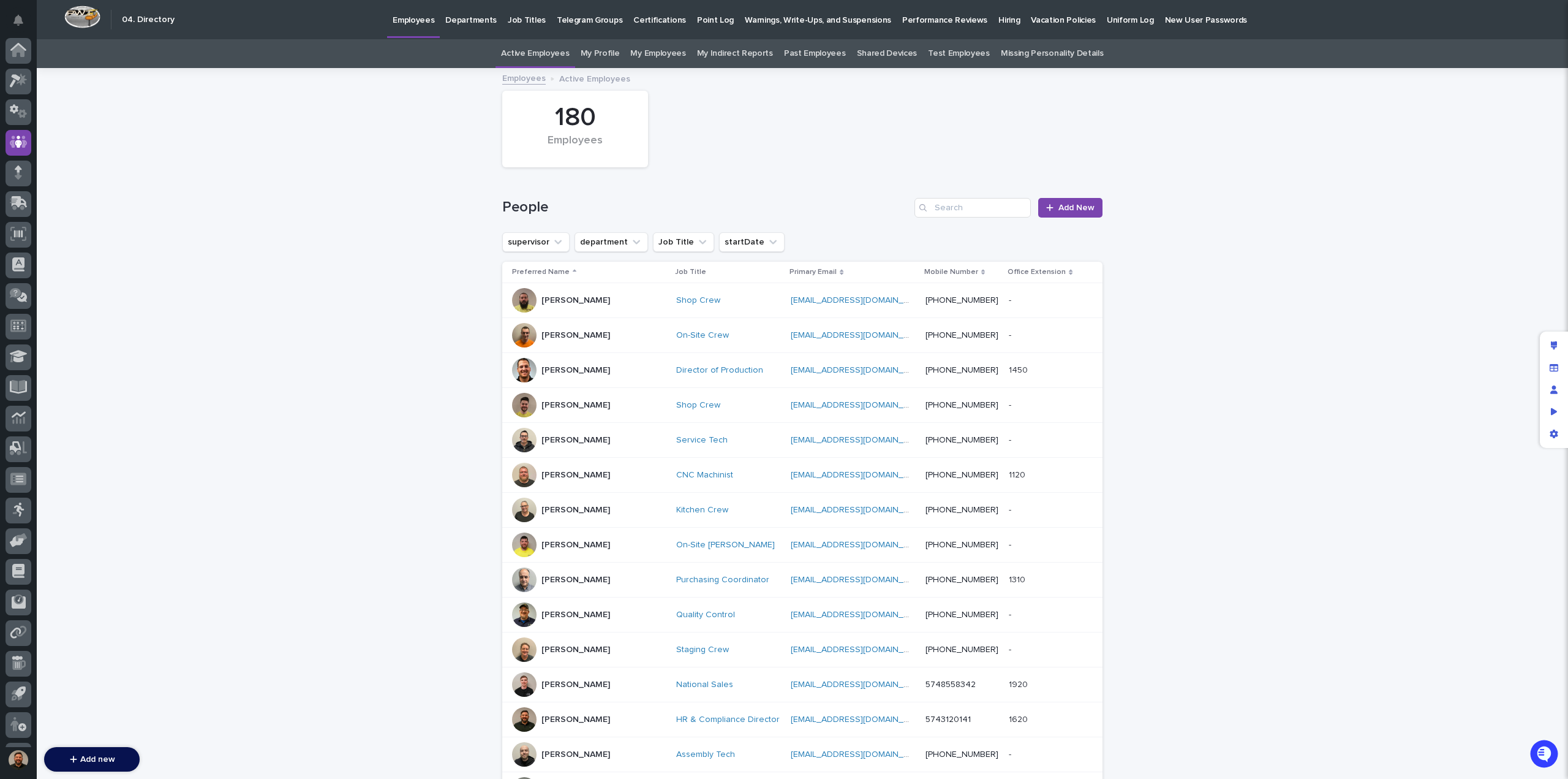
scroll to position [57, 0]
click at [943, 209] on input "Search" at bounding box center [972, 208] width 116 height 20
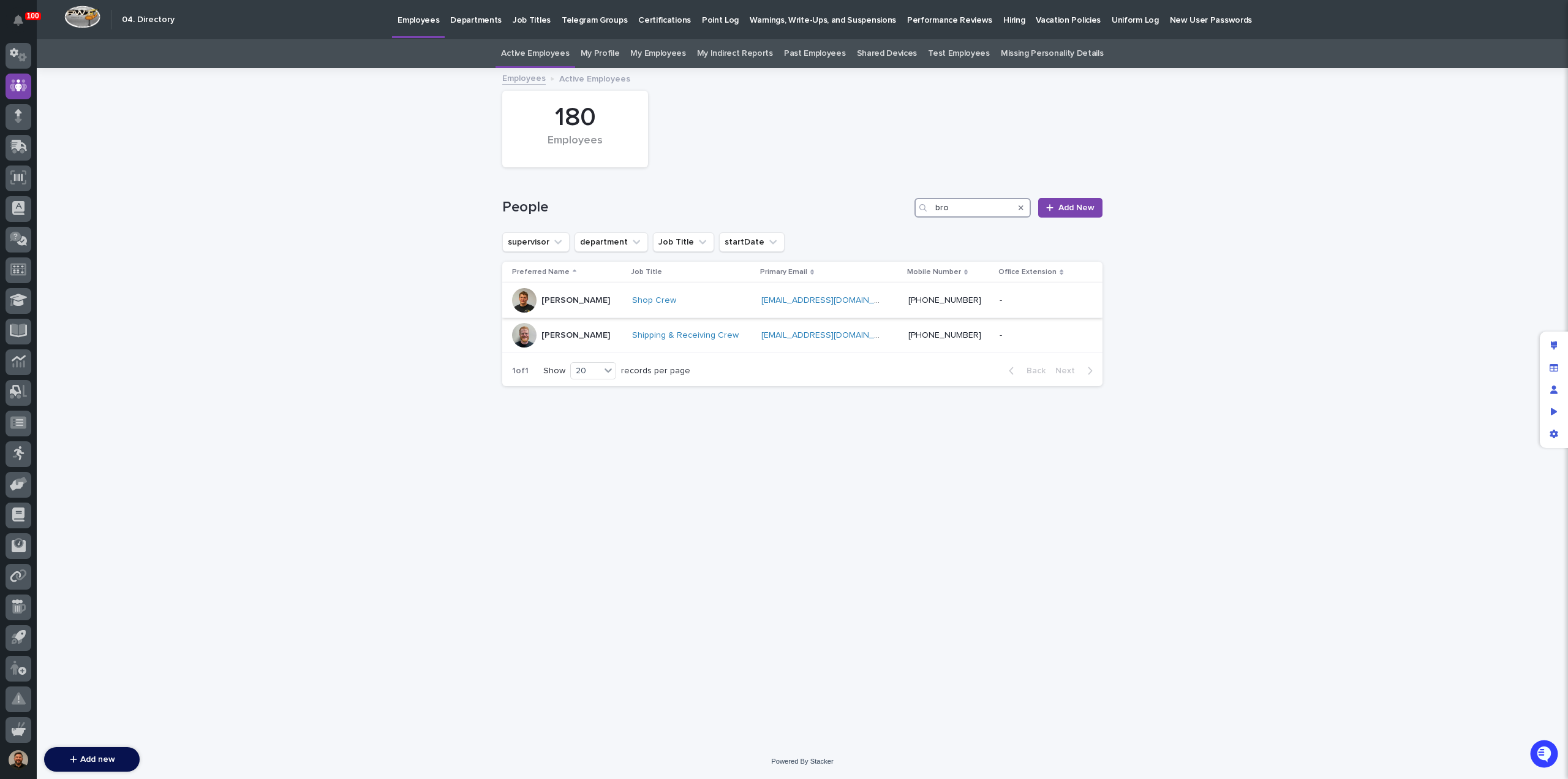
type input "bro"
click at [600, 301] on div "Brock Miller" at bounding box center [567, 301] width 110 height 25
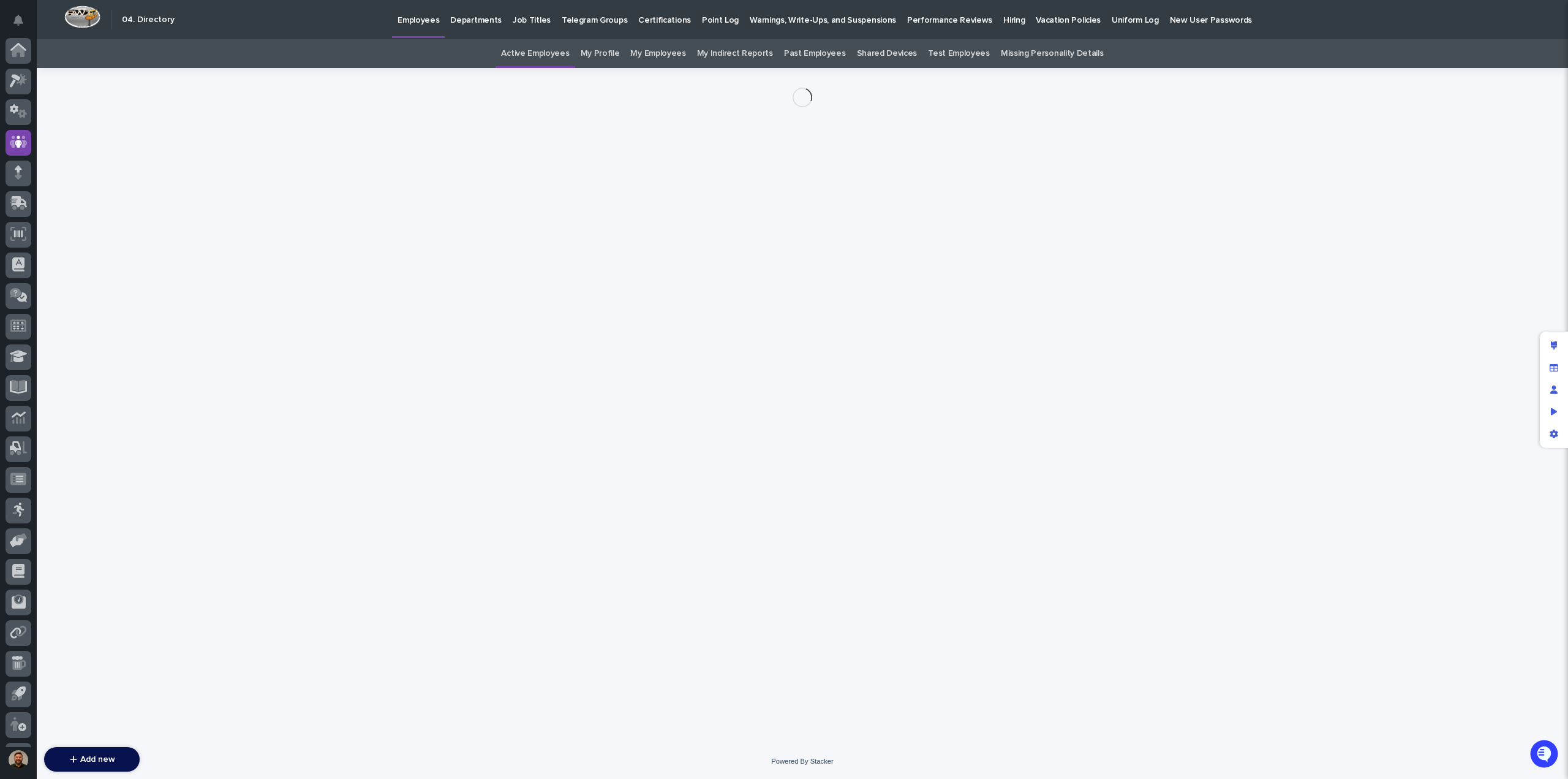
scroll to position [57, 0]
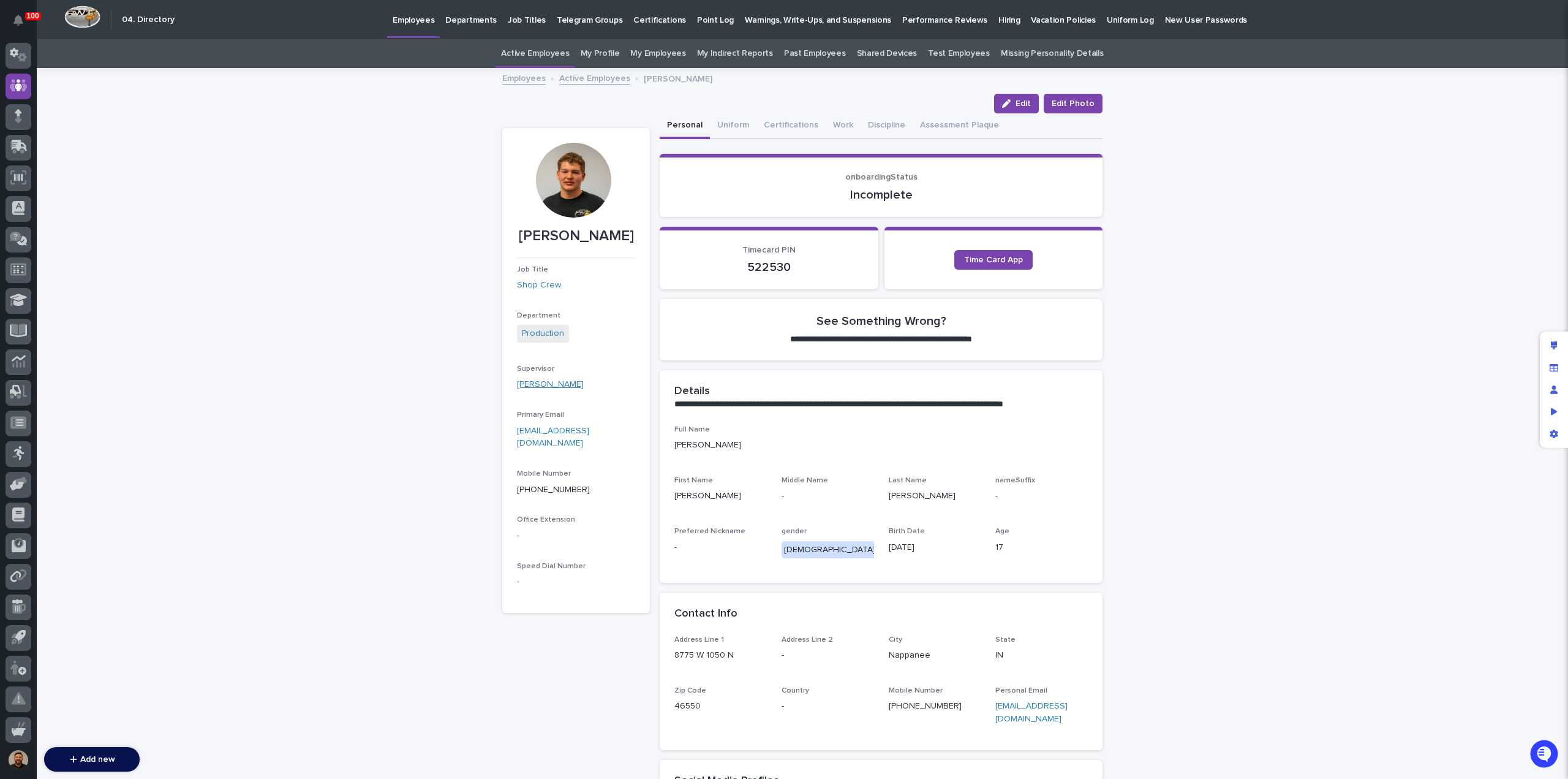
click at [529, 383] on link "Adam Yutzy" at bounding box center [550, 384] width 67 height 13
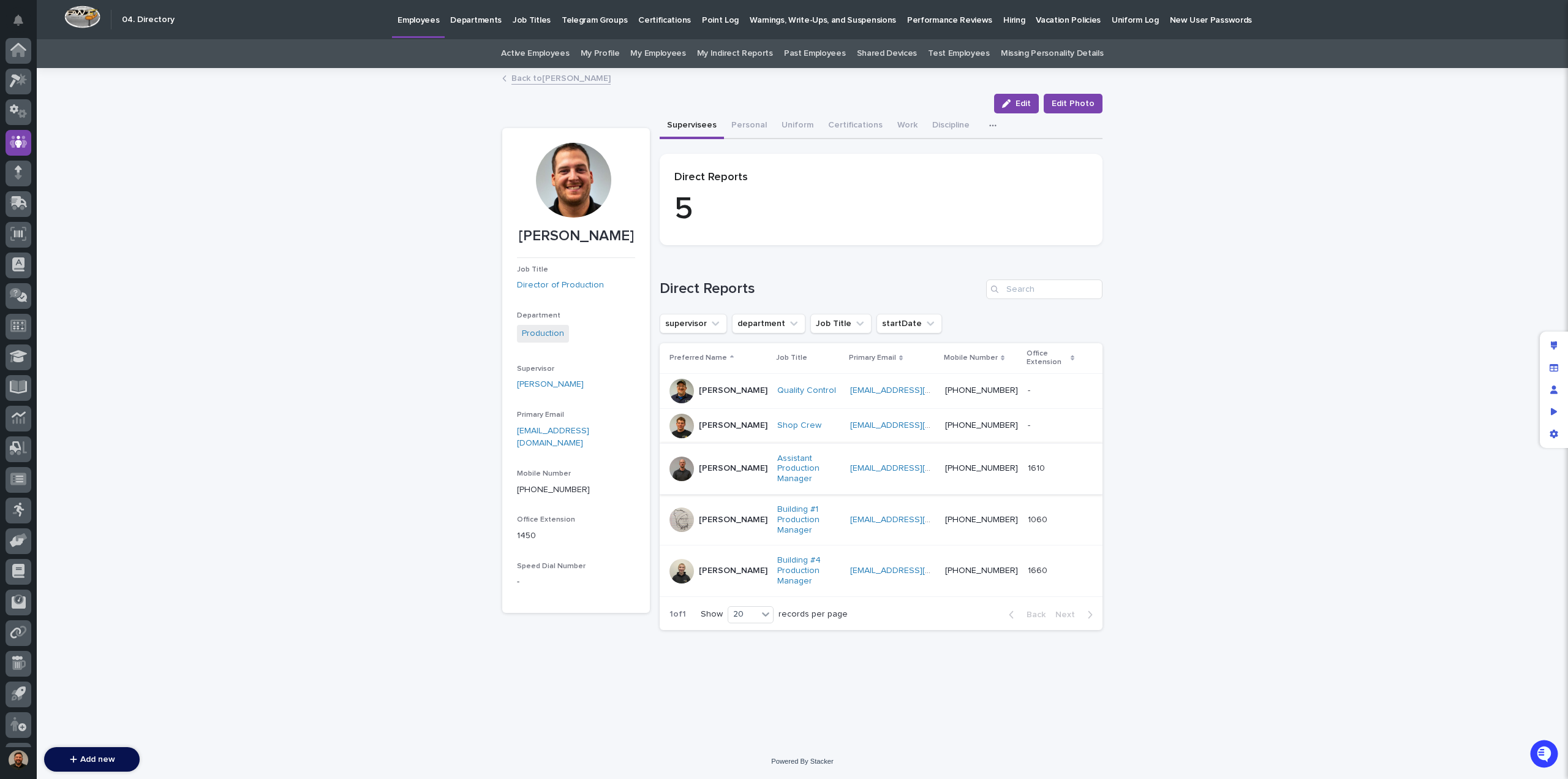
scroll to position [57, 0]
click at [425, 25] on p "Employees" at bounding box center [418, 13] width 42 height 26
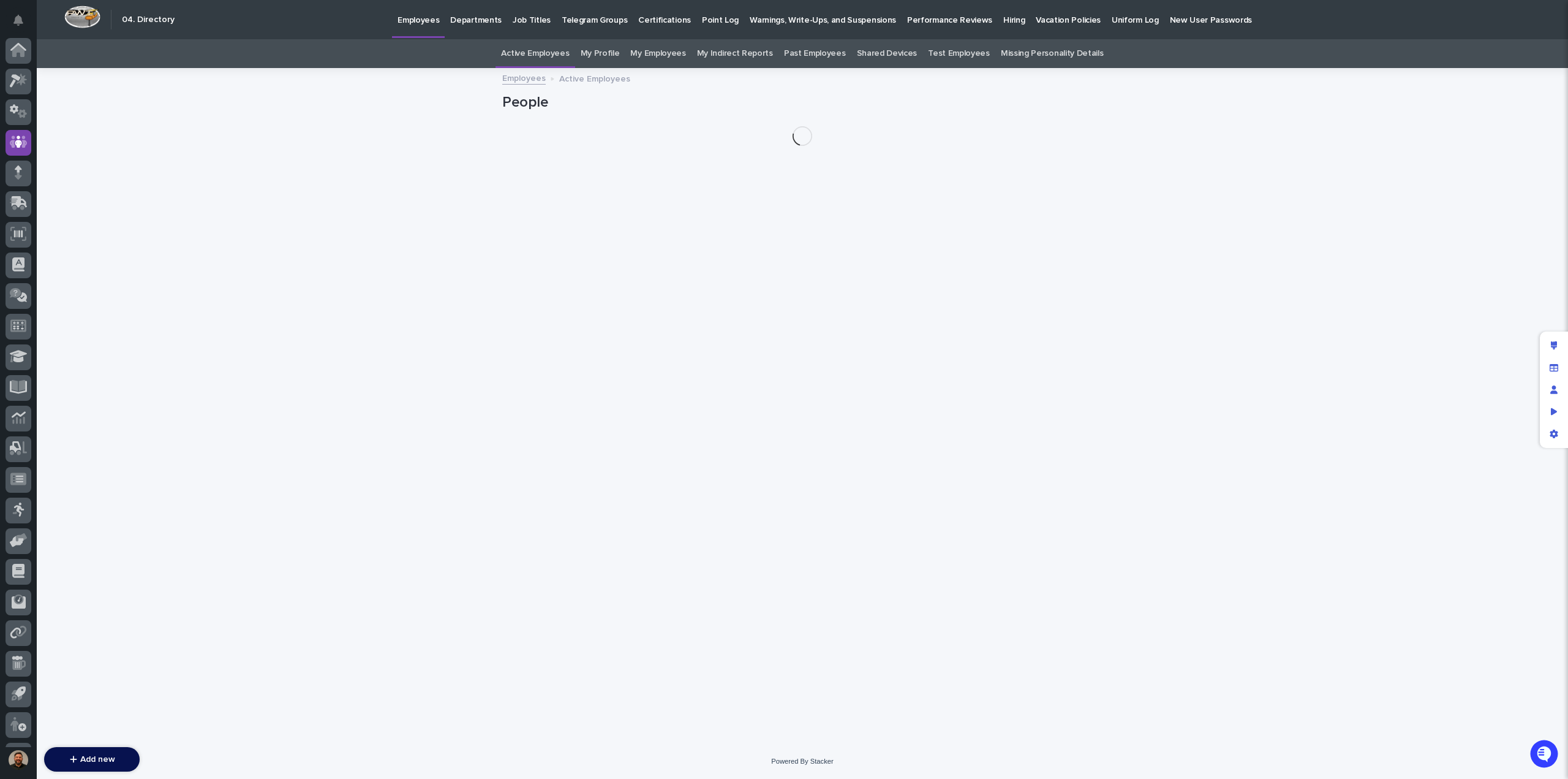
scroll to position [57, 0]
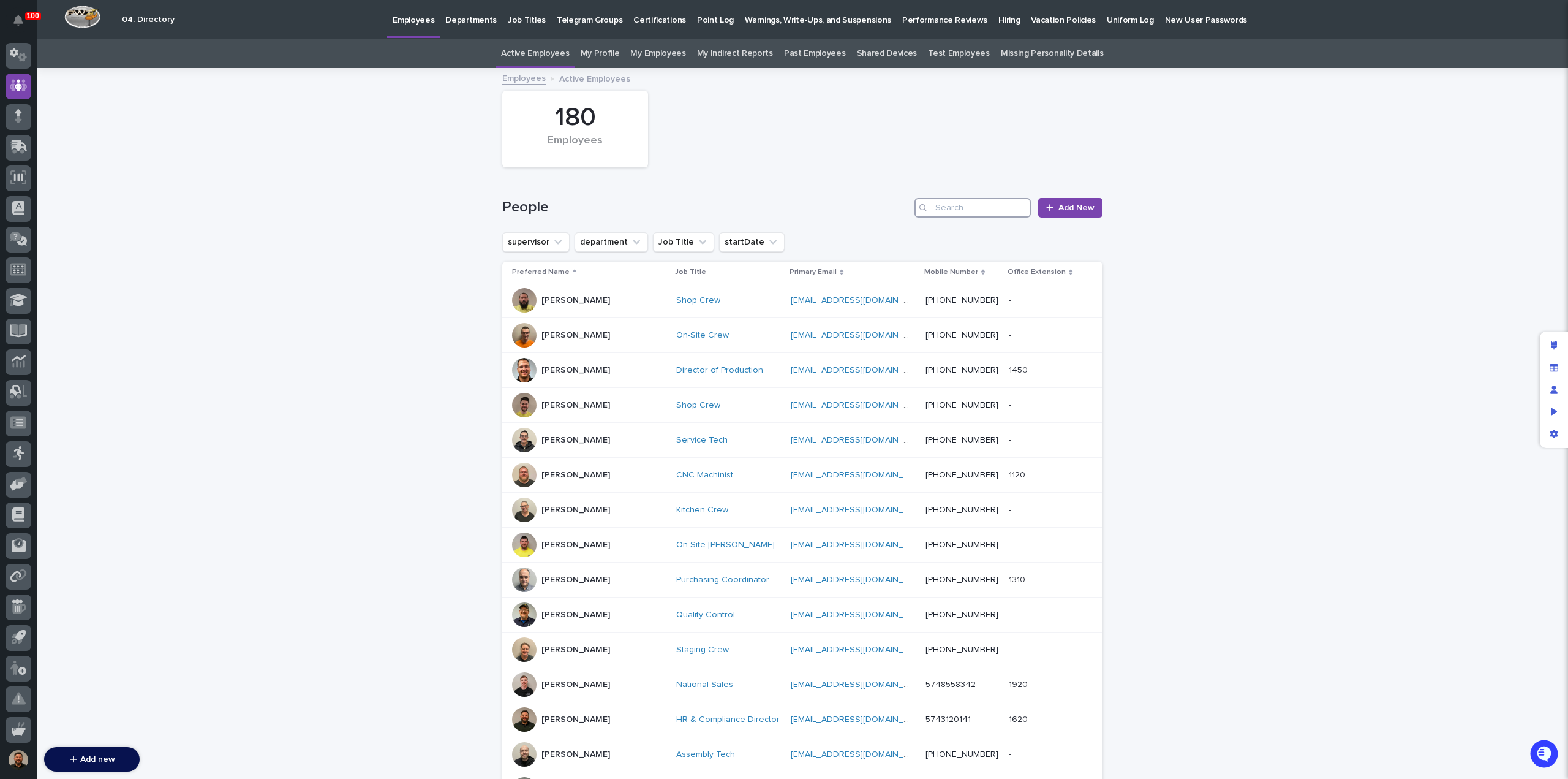
click at [959, 210] on input "Search" at bounding box center [972, 208] width 116 height 20
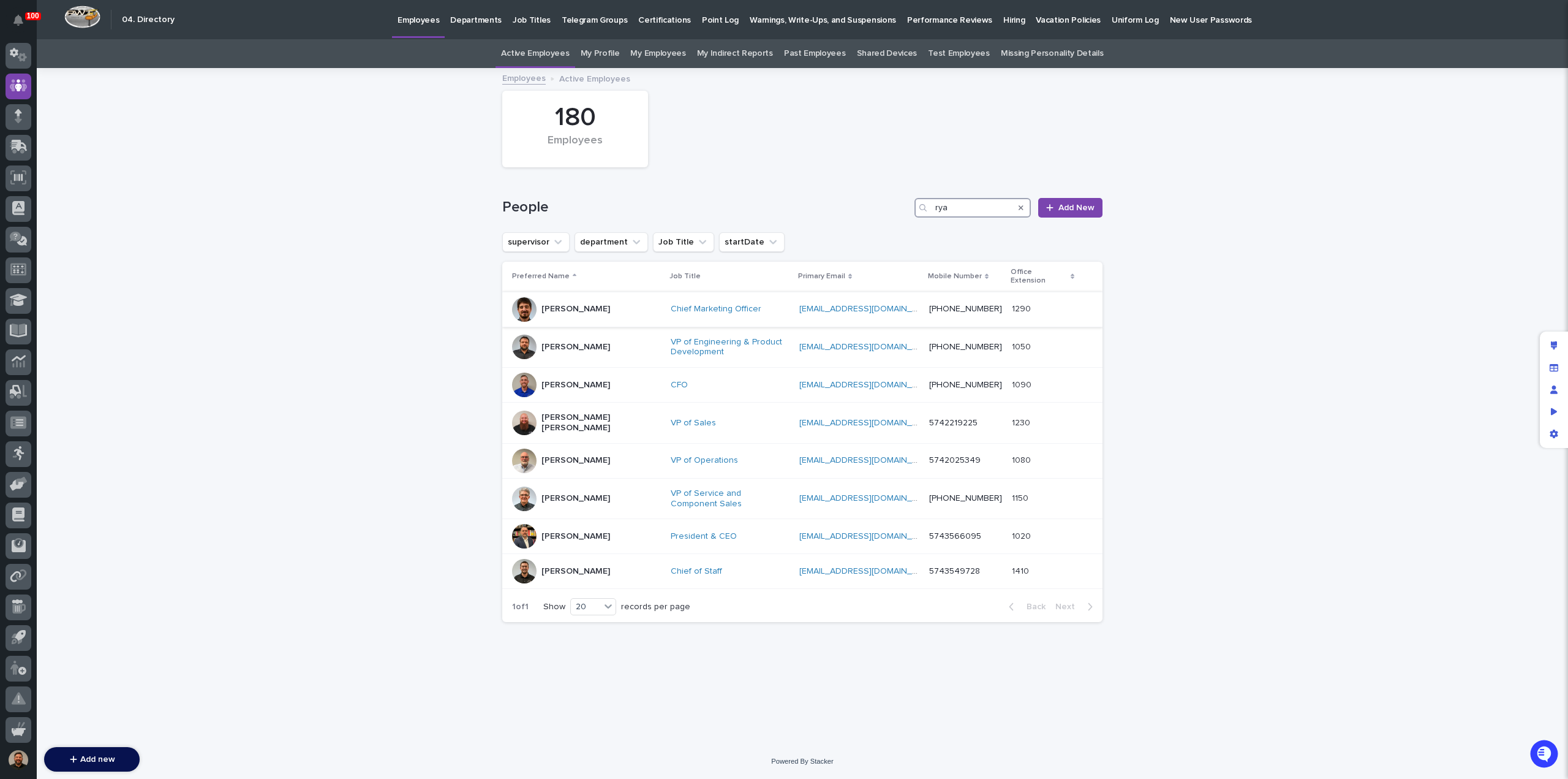
type input "rya"
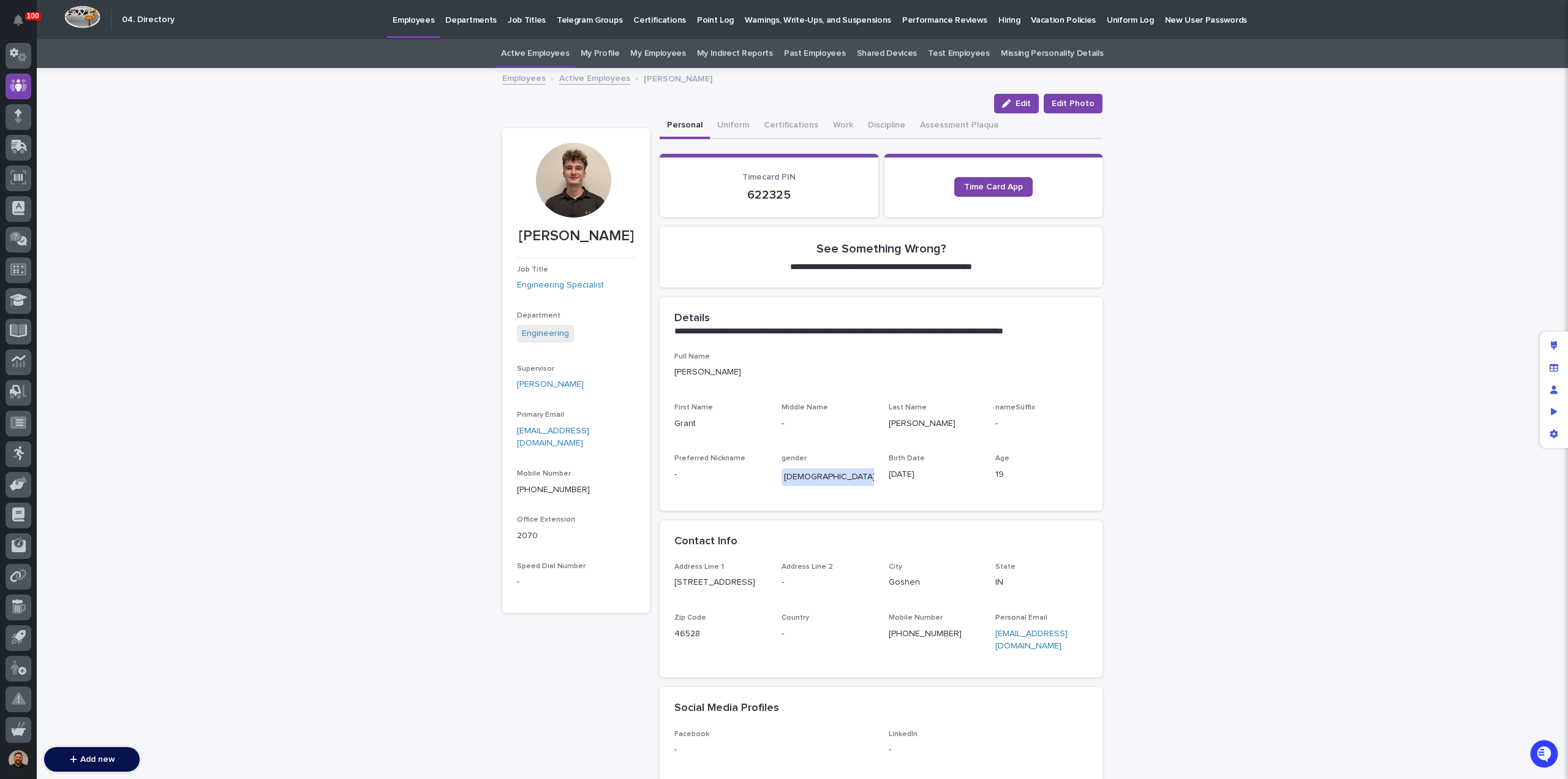
click at [574, 80] on link "Active Employees" at bounding box center [595, 77] width 71 height 14
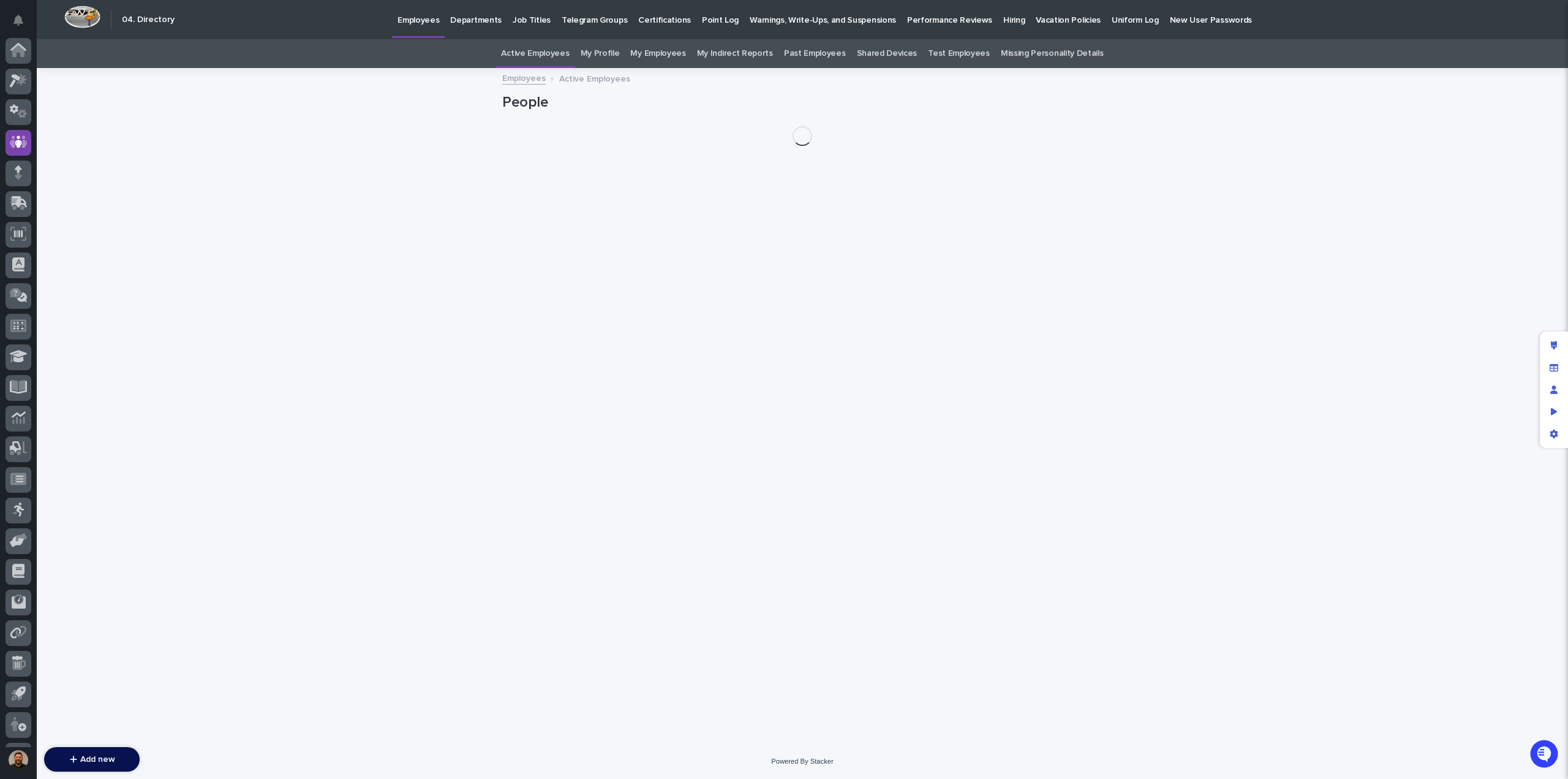
scroll to position [57, 0]
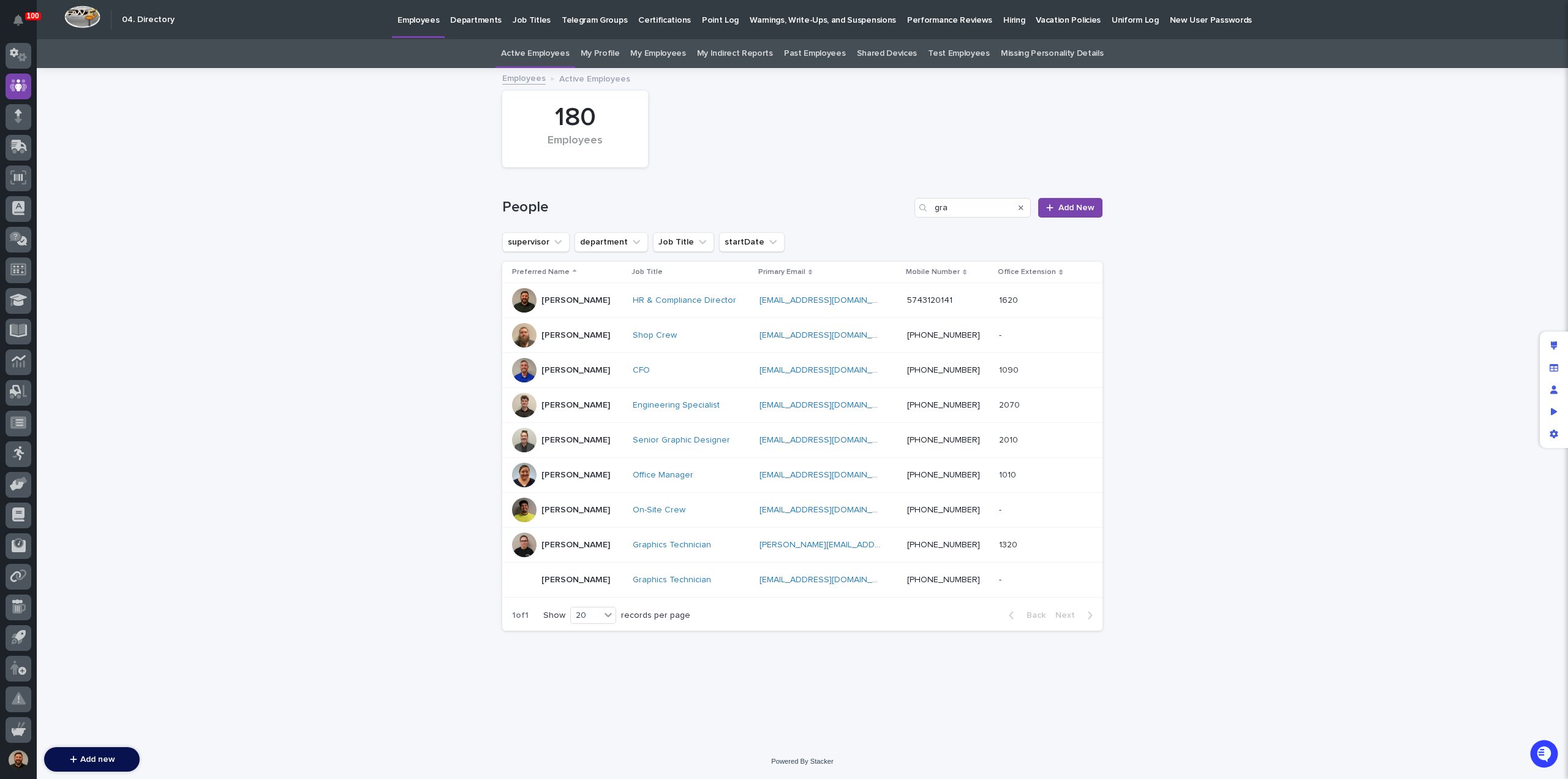
click at [1003, 18] on p "Hiring" at bounding box center [1013, 13] width 21 height 26
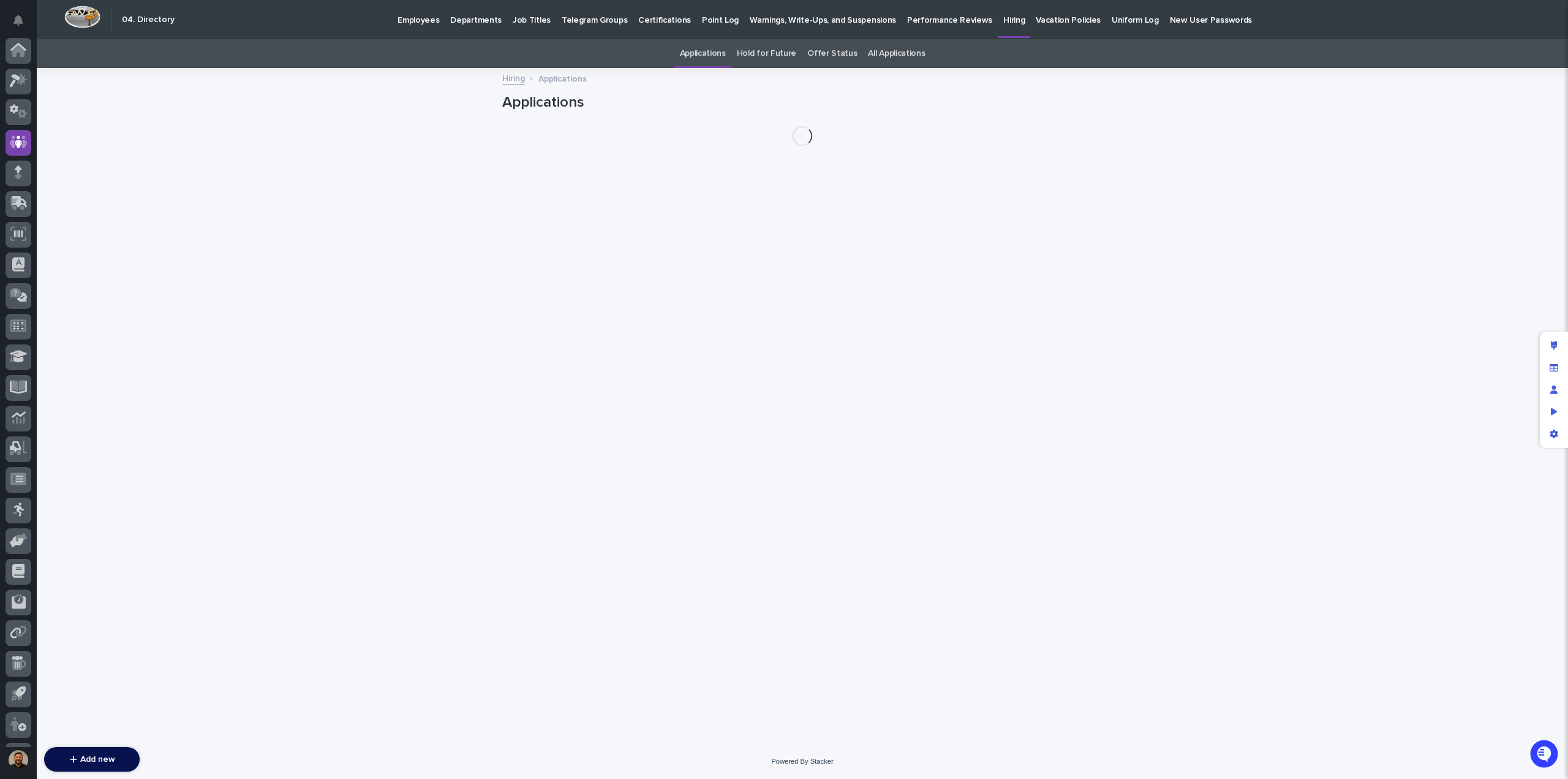
scroll to position [57, 0]
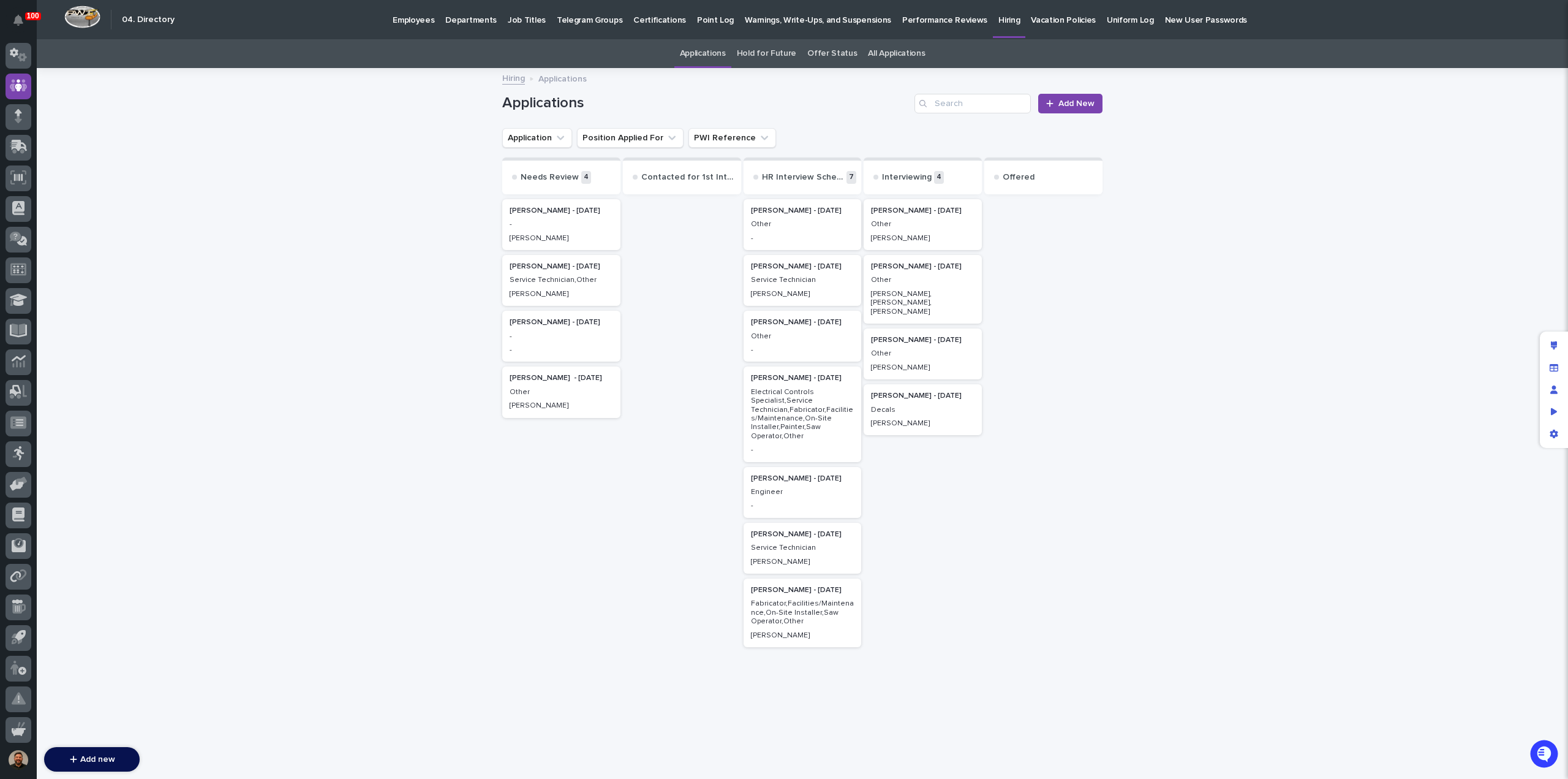
click at [920, 392] on h2 "[PERSON_NAME] - [DATE]" at bounding box center [923, 396] width 111 height 16
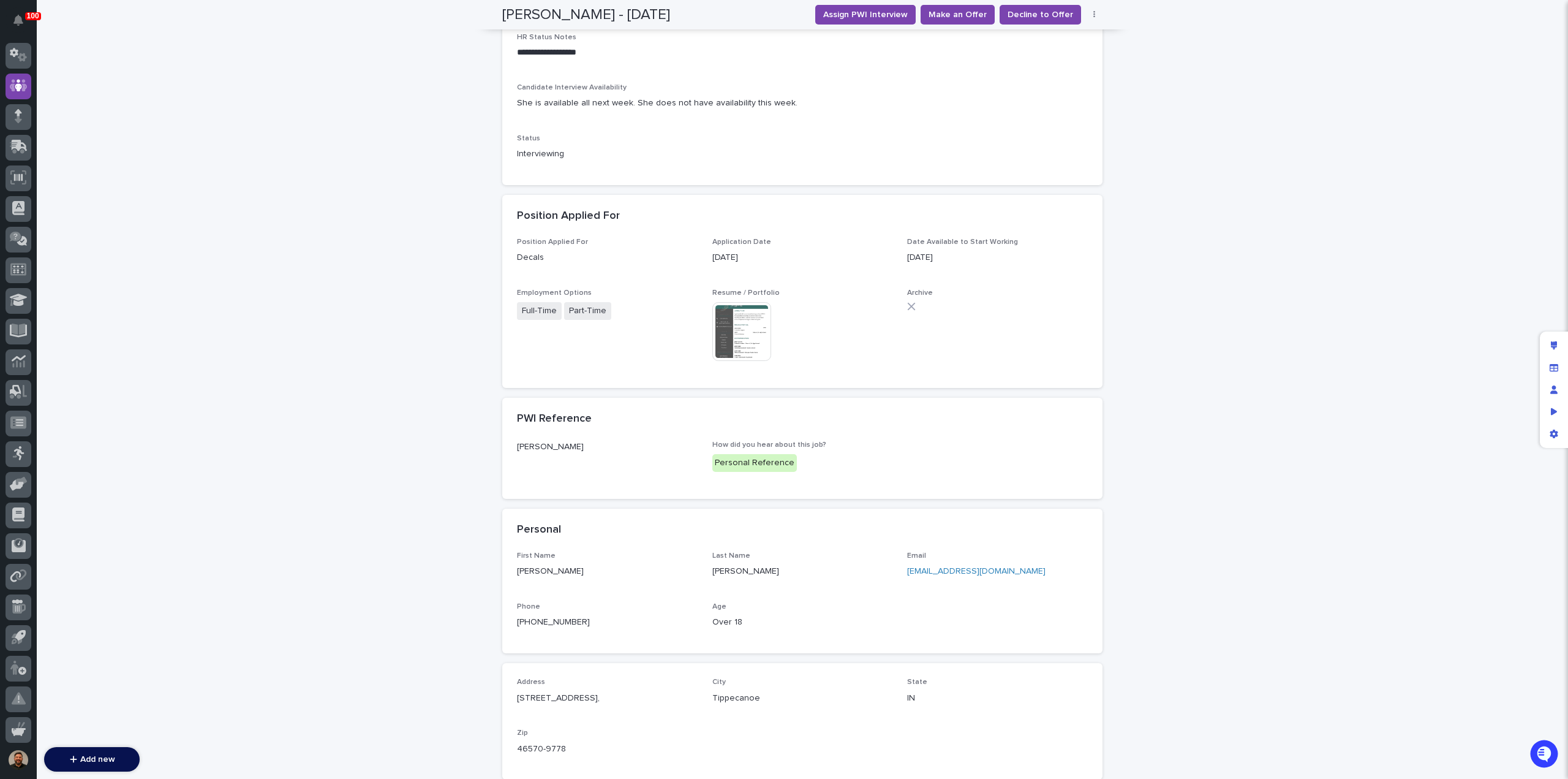
scroll to position [350, 0]
click at [728, 330] on img at bounding box center [742, 331] width 59 height 59
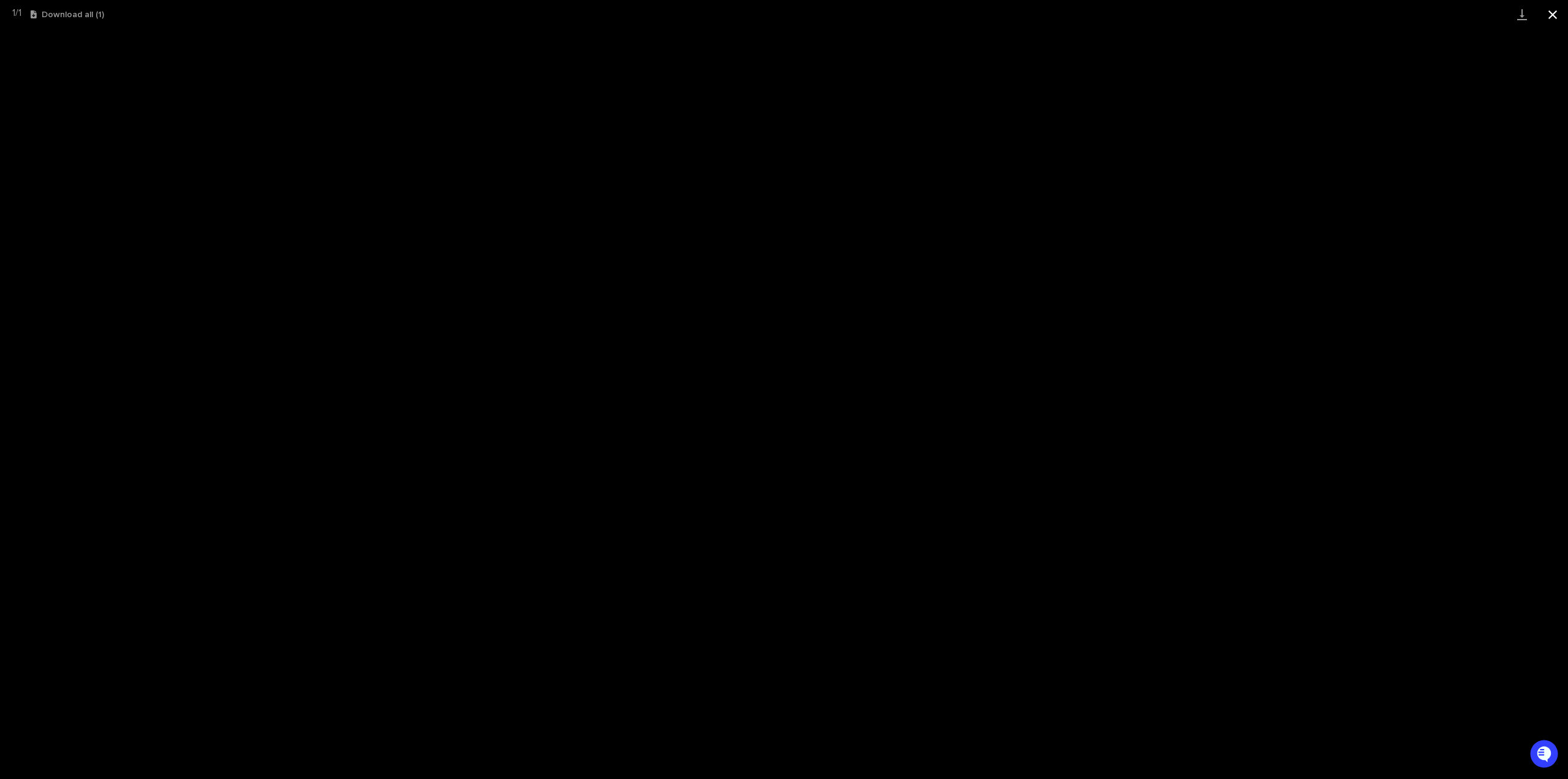
click at [1548, 16] on button "Close gallery" at bounding box center [1552, 14] width 31 height 29
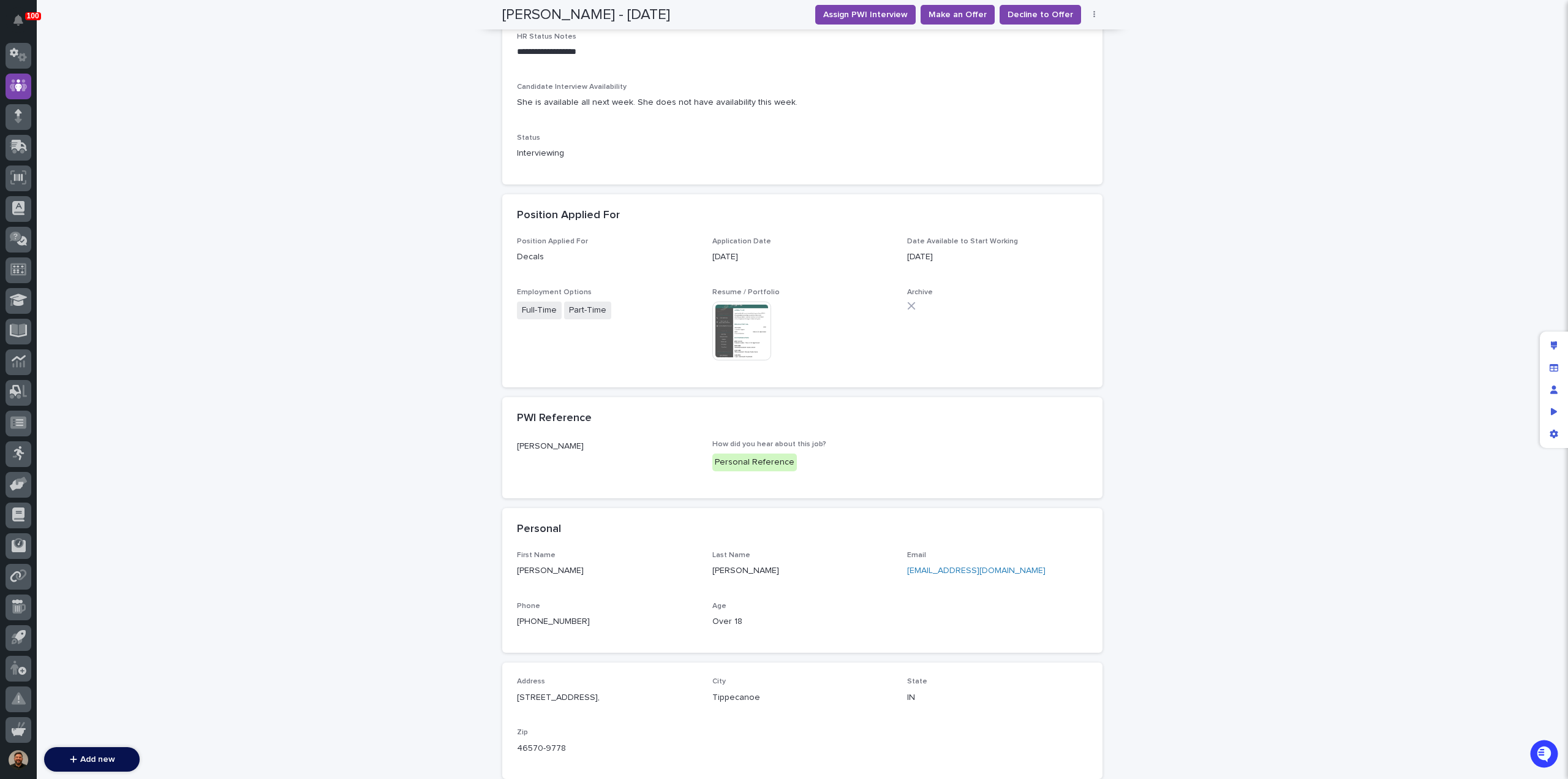
click at [947, 570] on link "[EMAIL_ADDRESS][DOMAIN_NAME]" at bounding box center [976, 571] width 139 height 9
